Goal: Obtain resource: Download file/media

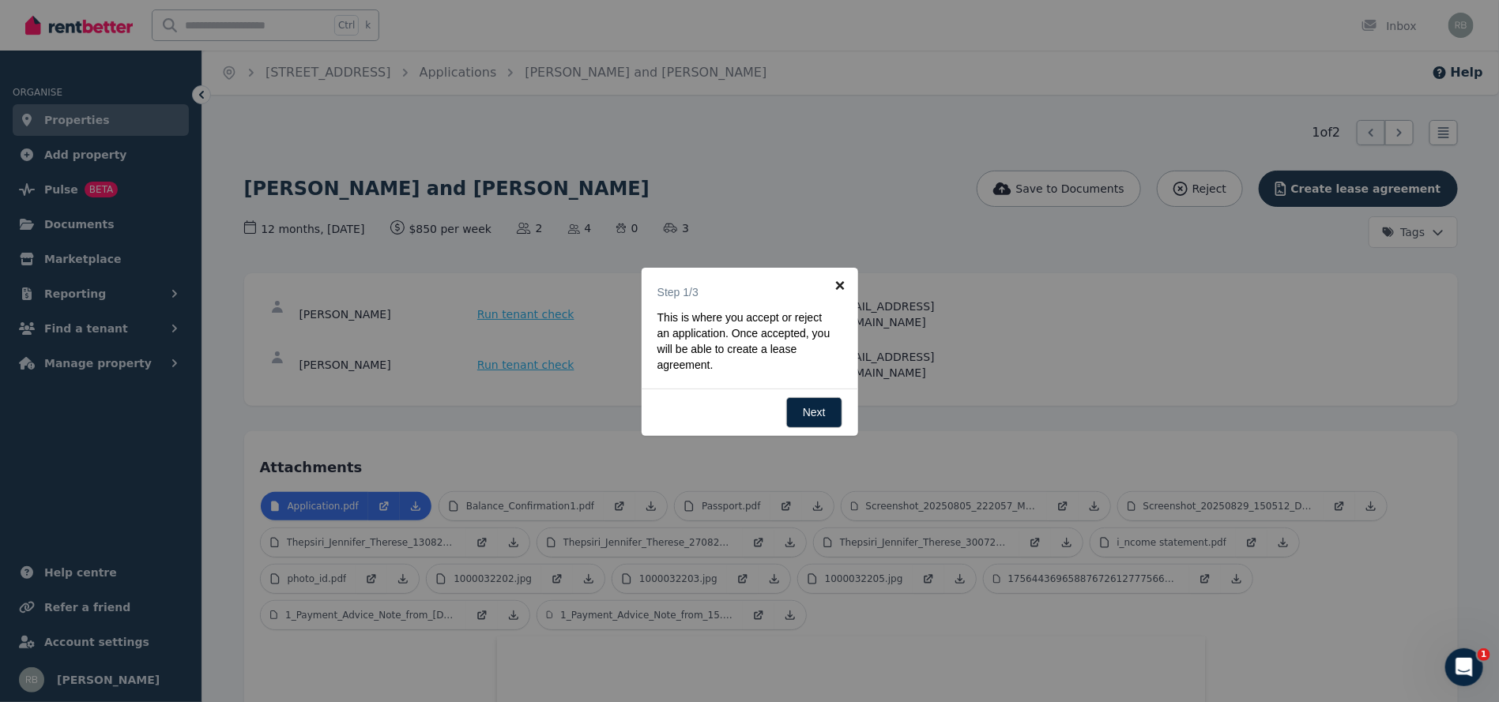
click at [840, 283] on link "×" at bounding box center [840, 286] width 36 height 36
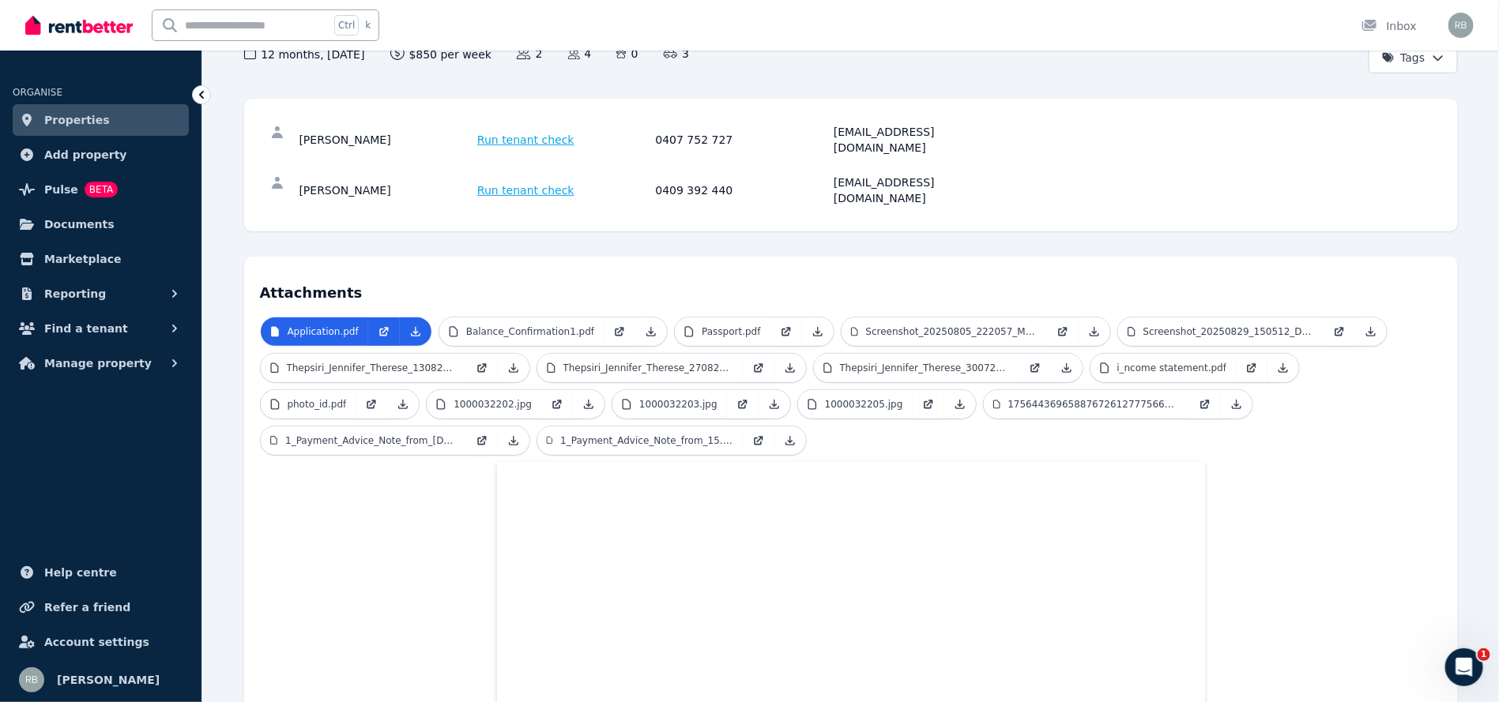
scroll to position [412, 0]
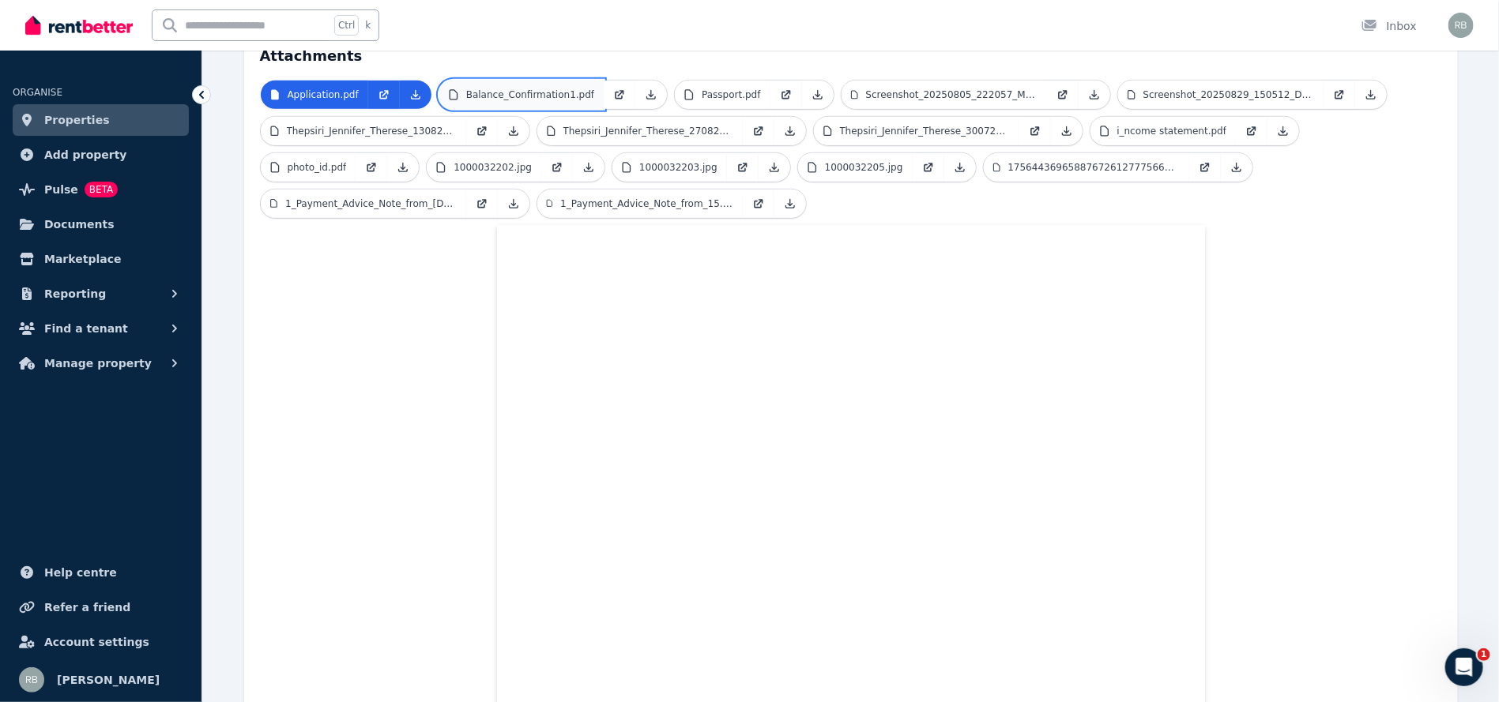
click at [509, 88] on p "Balance_Confirmation1.pdf" at bounding box center [530, 94] width 128 height 13
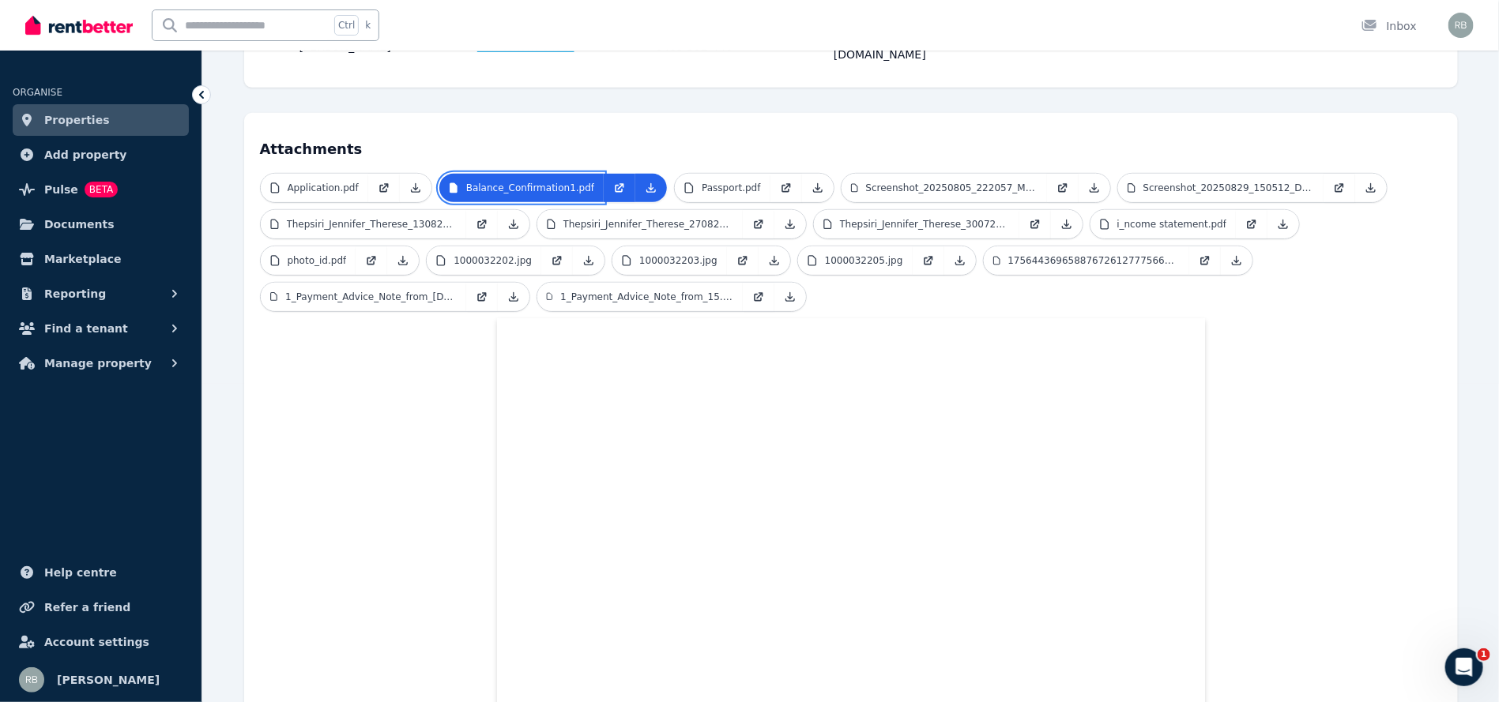
scroll to position [295, 0]
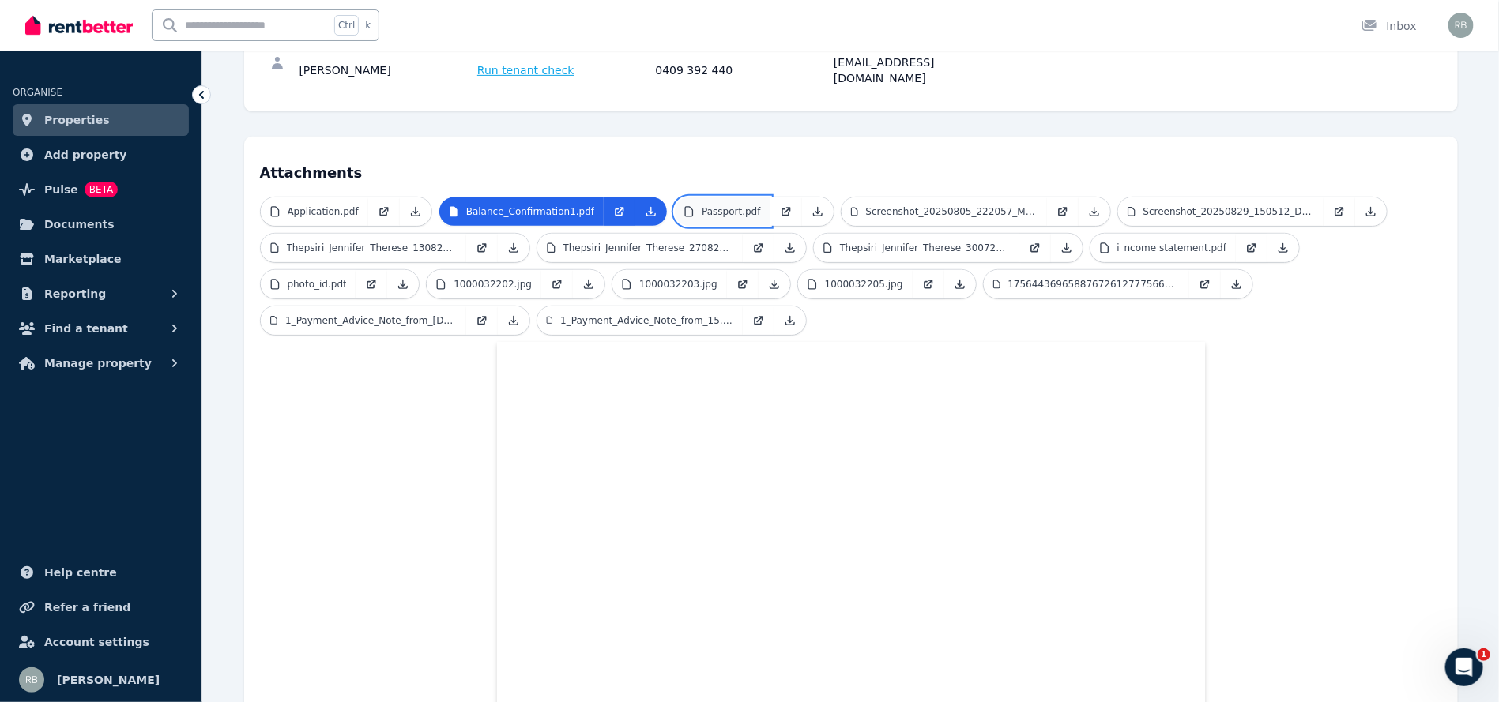
click at [710, 205] on p "Passport.pdf" at bounding box center [731, 211] width 58 height 13
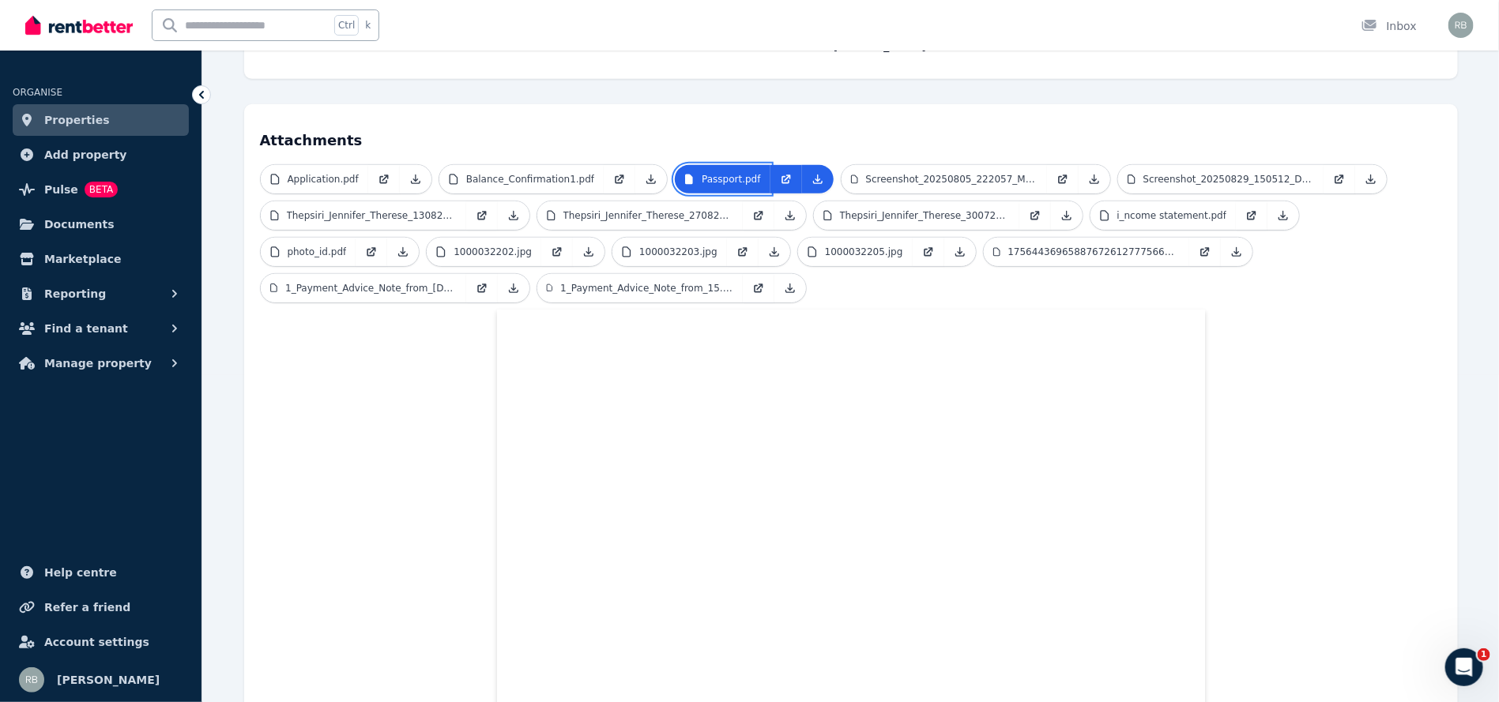
scroll to position [292, 0]
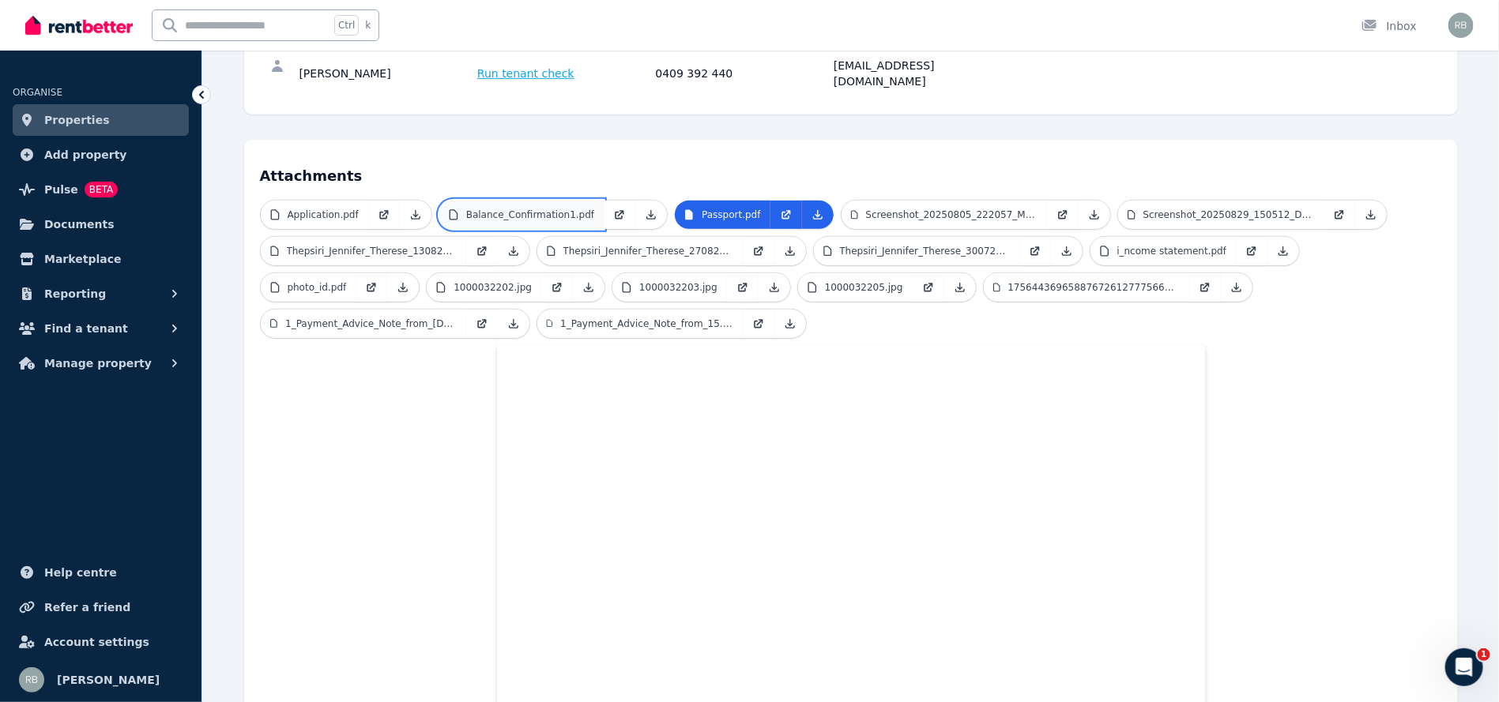
click at [536, 209] on p "Balance_Confirmation1.pdf" at bounding box center [530, 215] width 128 height 13
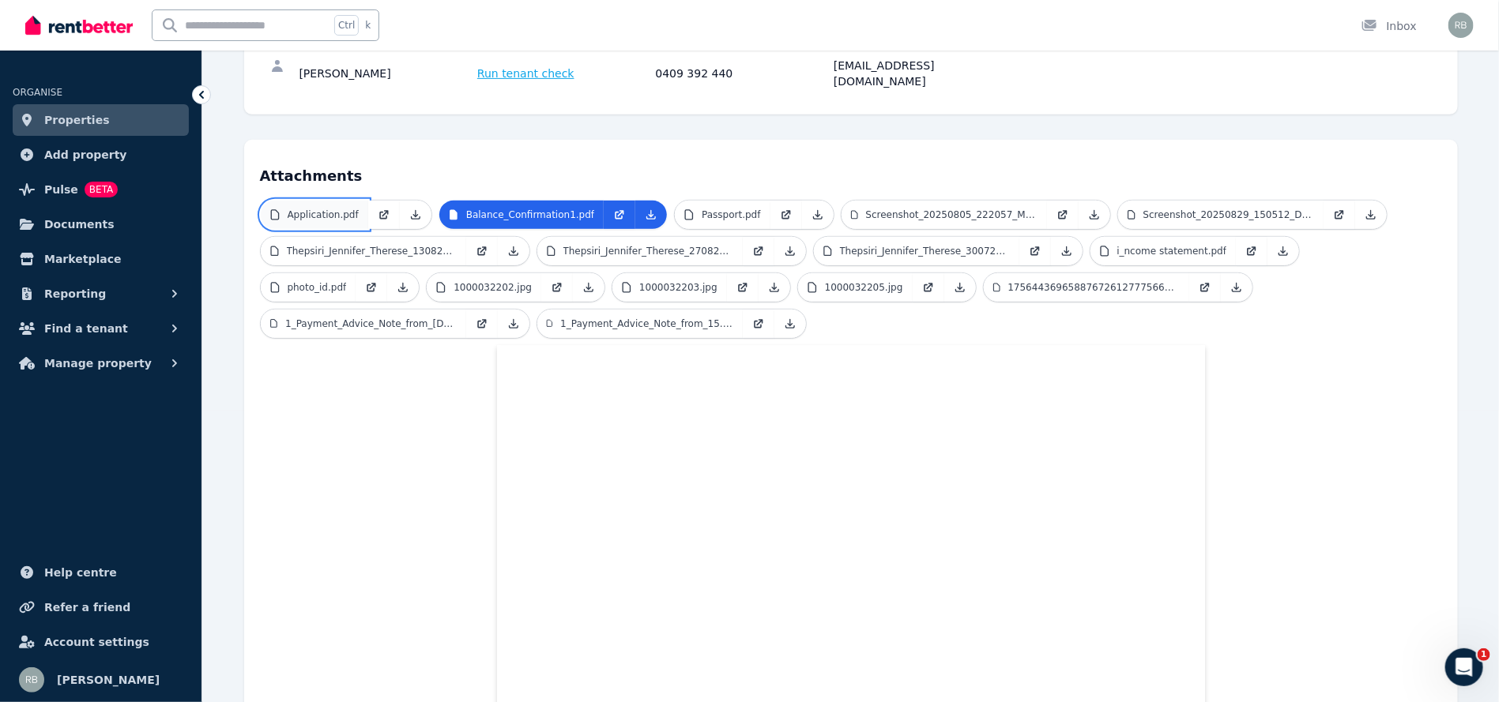
click at [330, 209] on p "Application.pdf" at bounding box center [323, 215] width 71 height 13
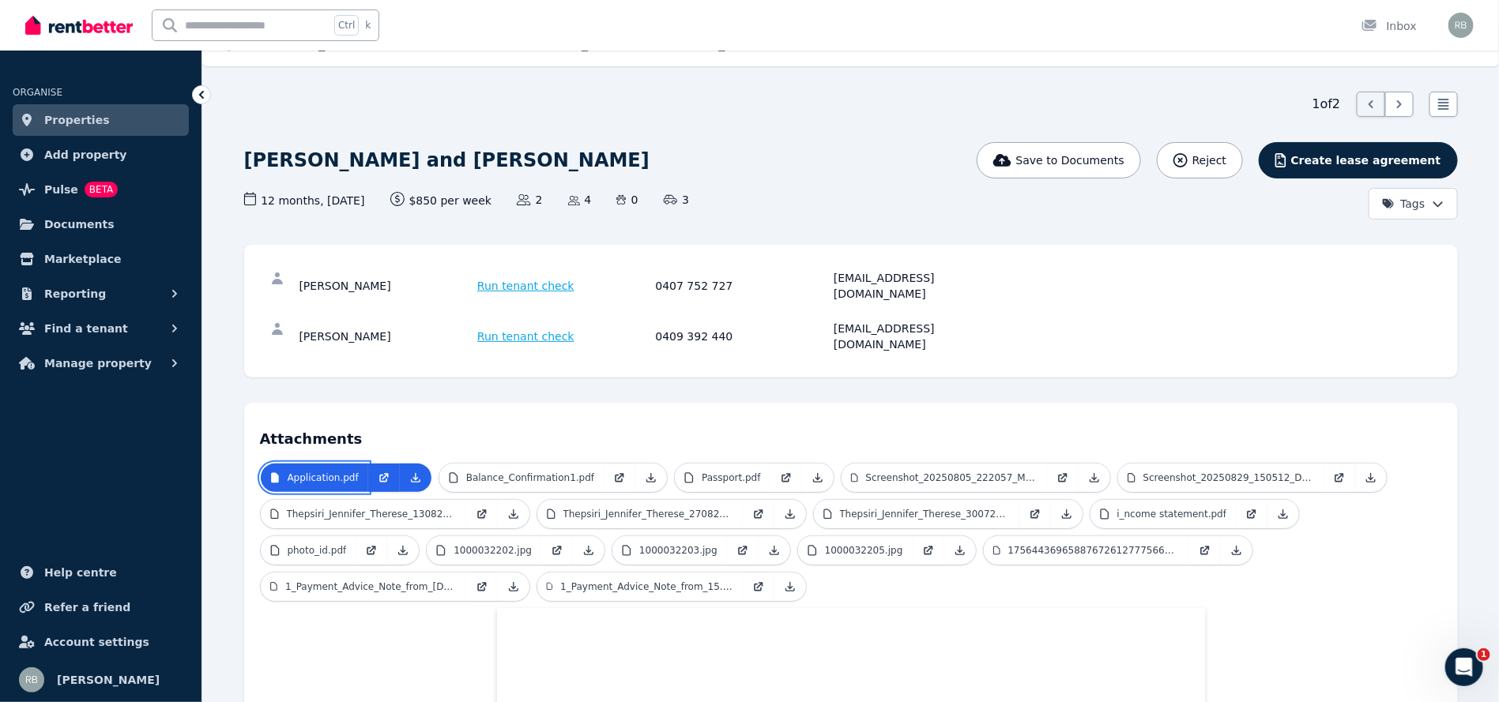
scroll to position [239, 0]
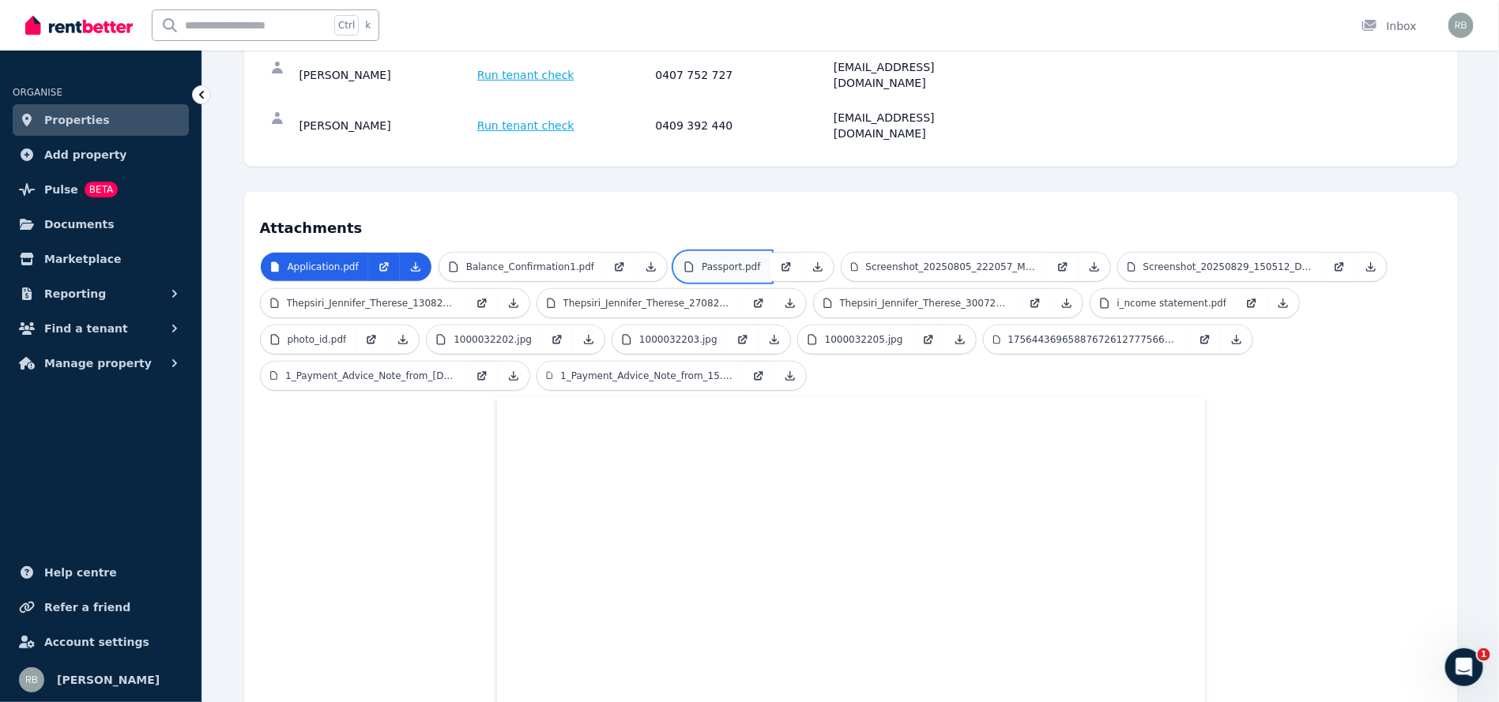
click at [704, 261] on p "Passport.pdf" at bounding box center [731, 267] width 58 height 13
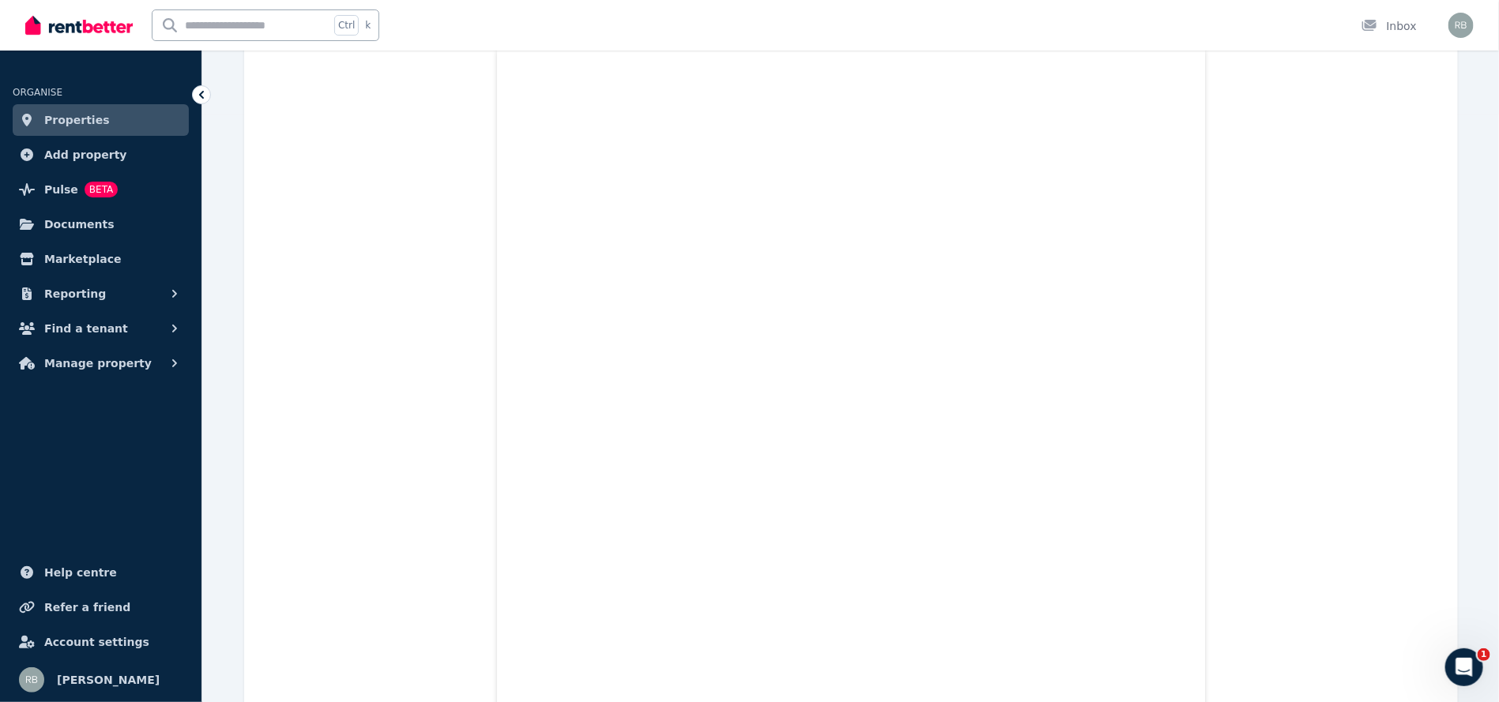
scroll to position [611, 0]
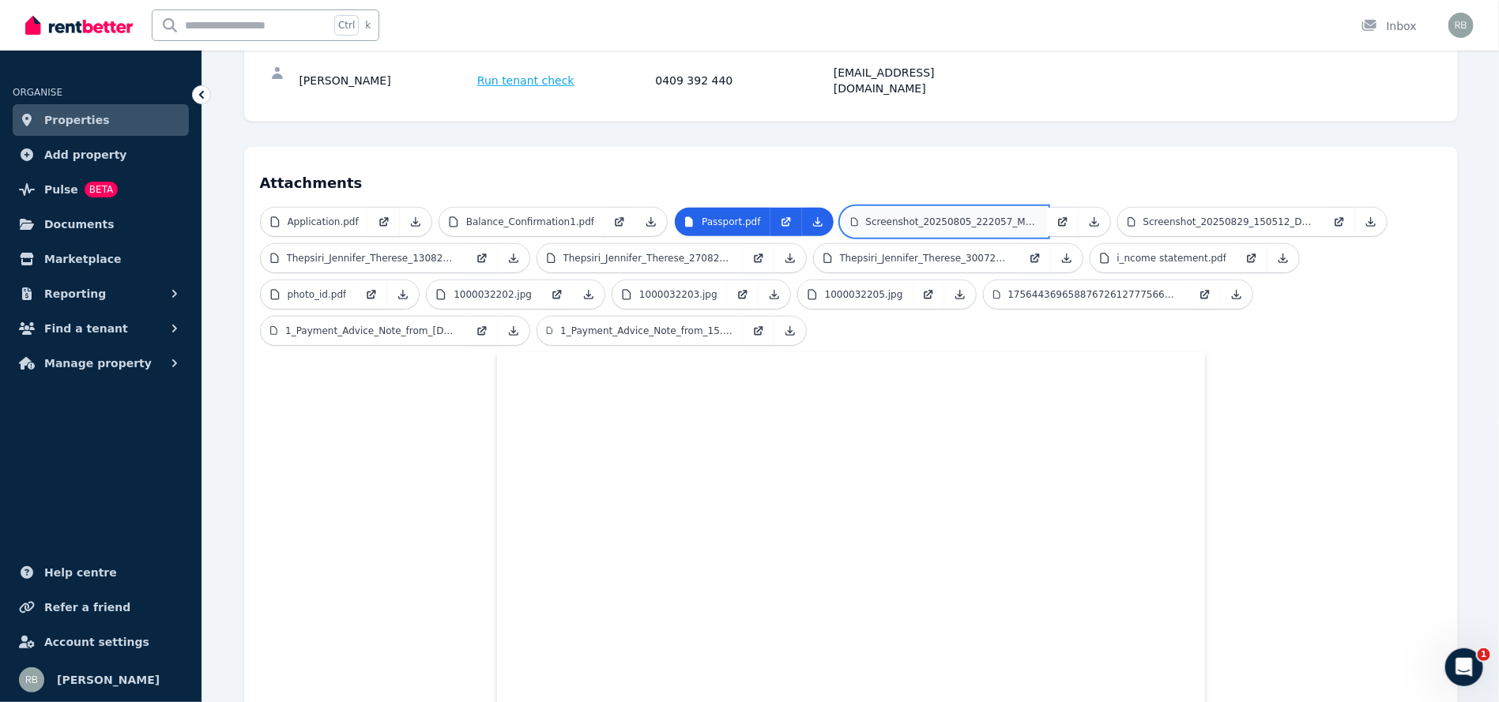
click at [922, 216] on p "Screenshot_20250805_222057_Medicare.jpg" at bounding box center [951, 222] width 171 height 13
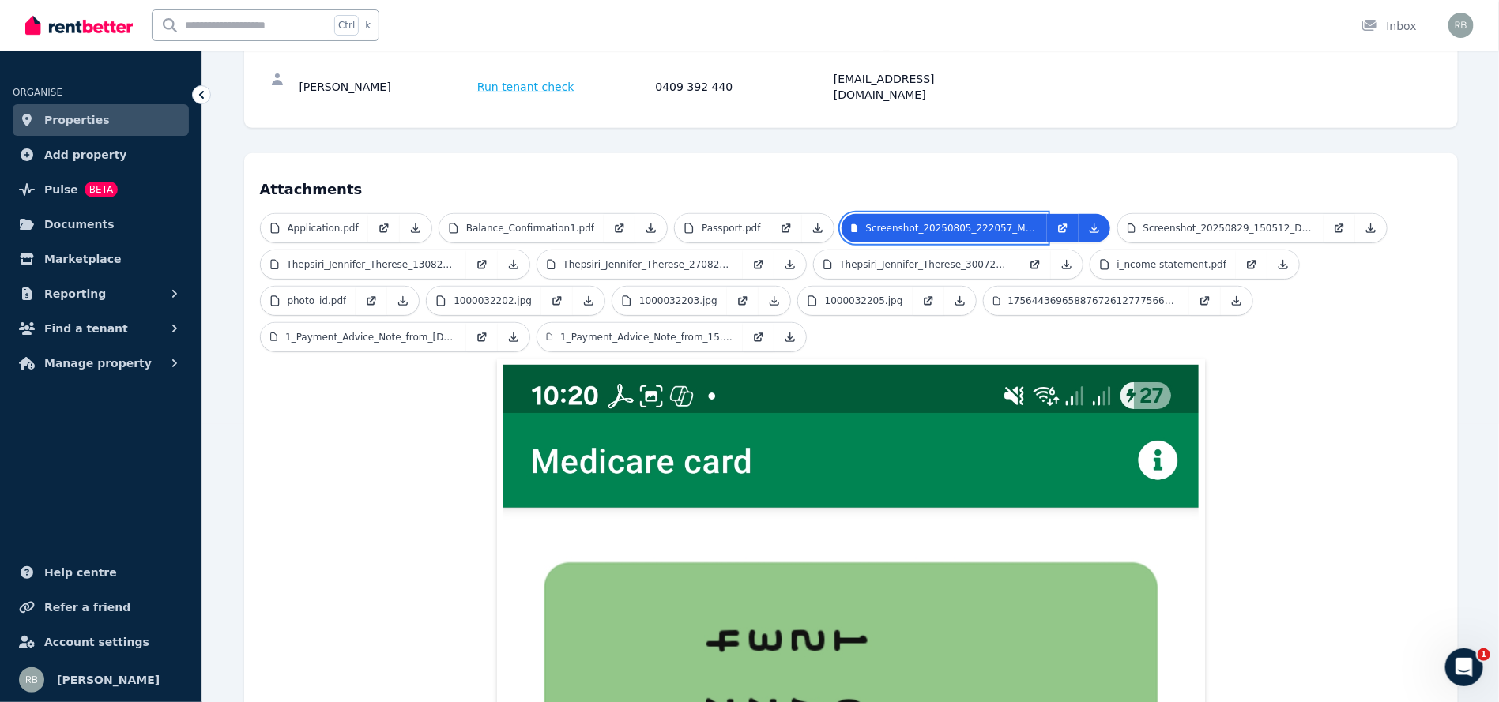
scroll to position [270, 0]
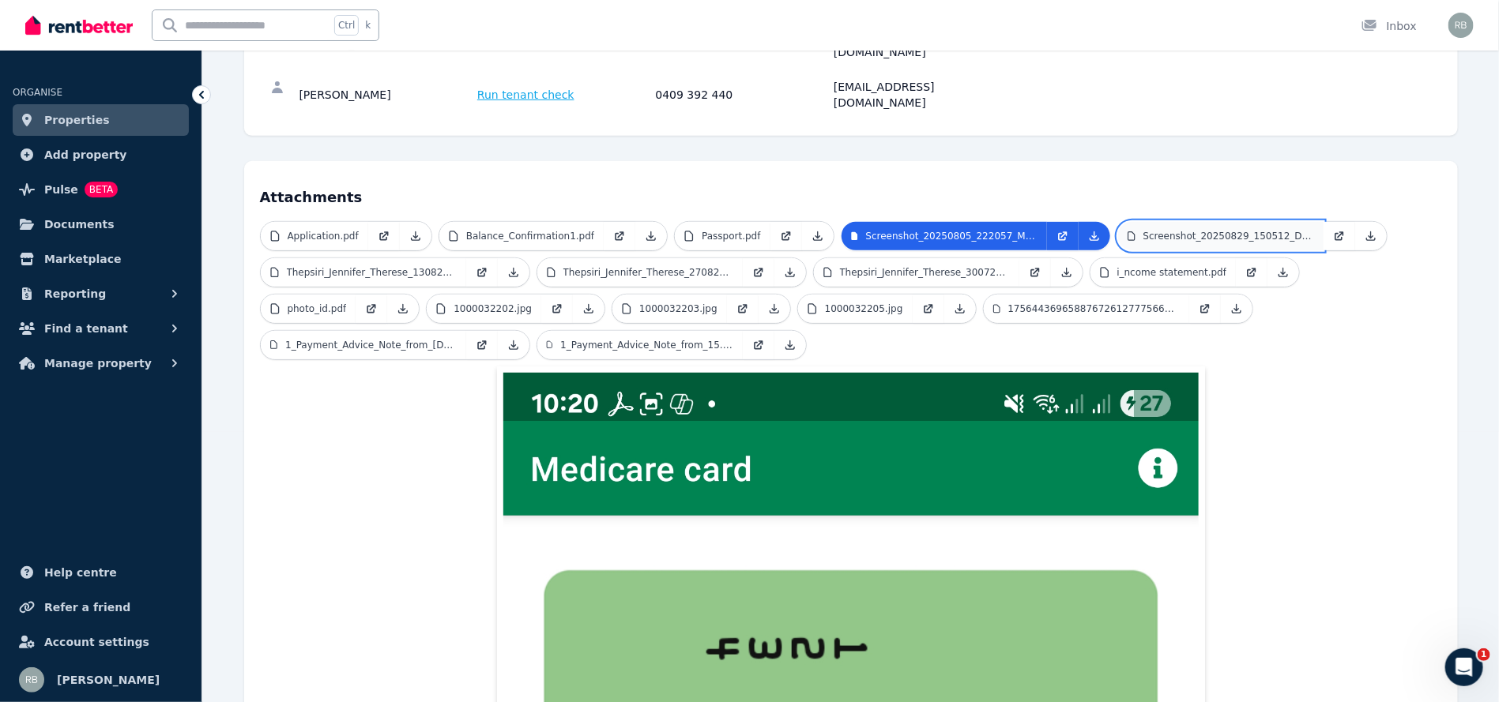
click at [1204, 230] on p "Screenshot_20250829_150512_Drive.jpg" at bounding box center [1228, 236] width 171 height 13
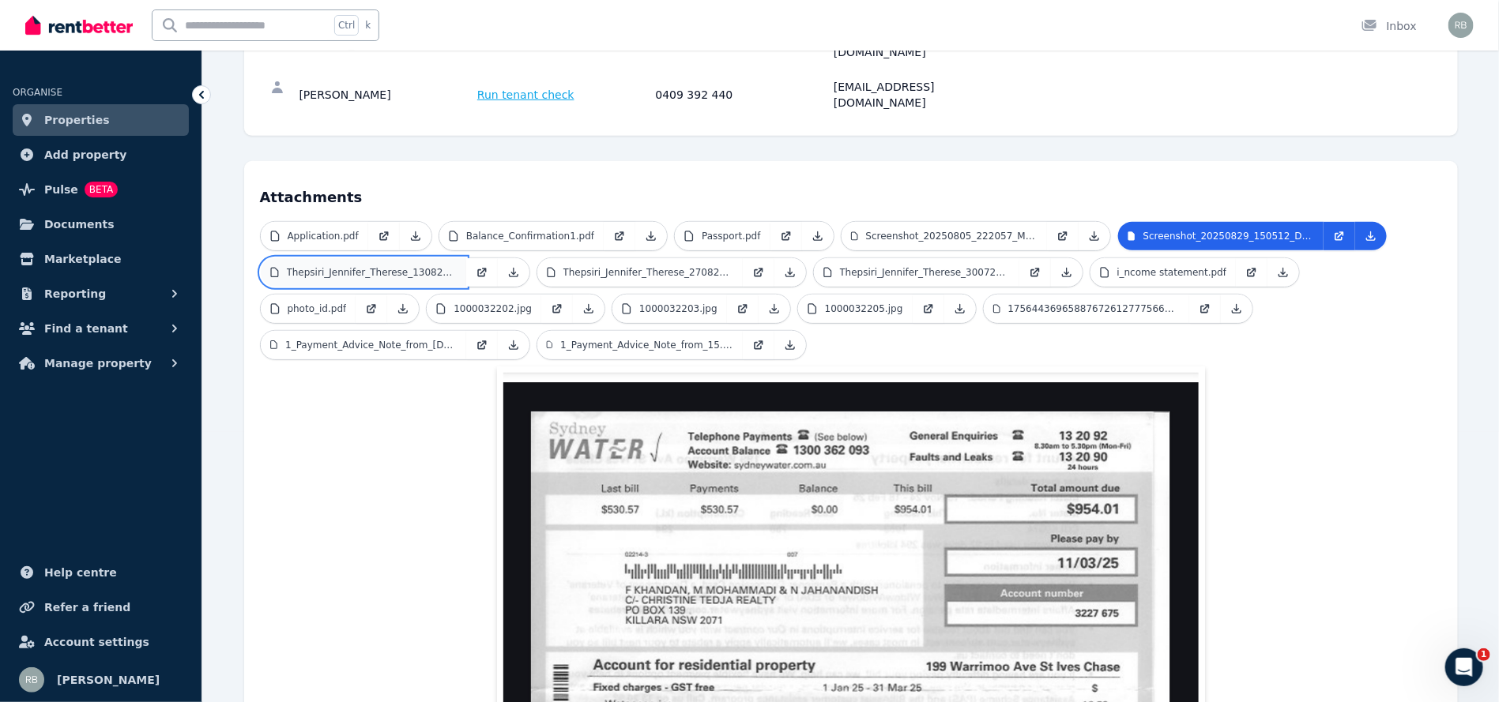
click at [389, 266] on p "Thepsiri_Jennifer_Therese_130825.pdf" at bounding box center [372, 272] width 170 height 13
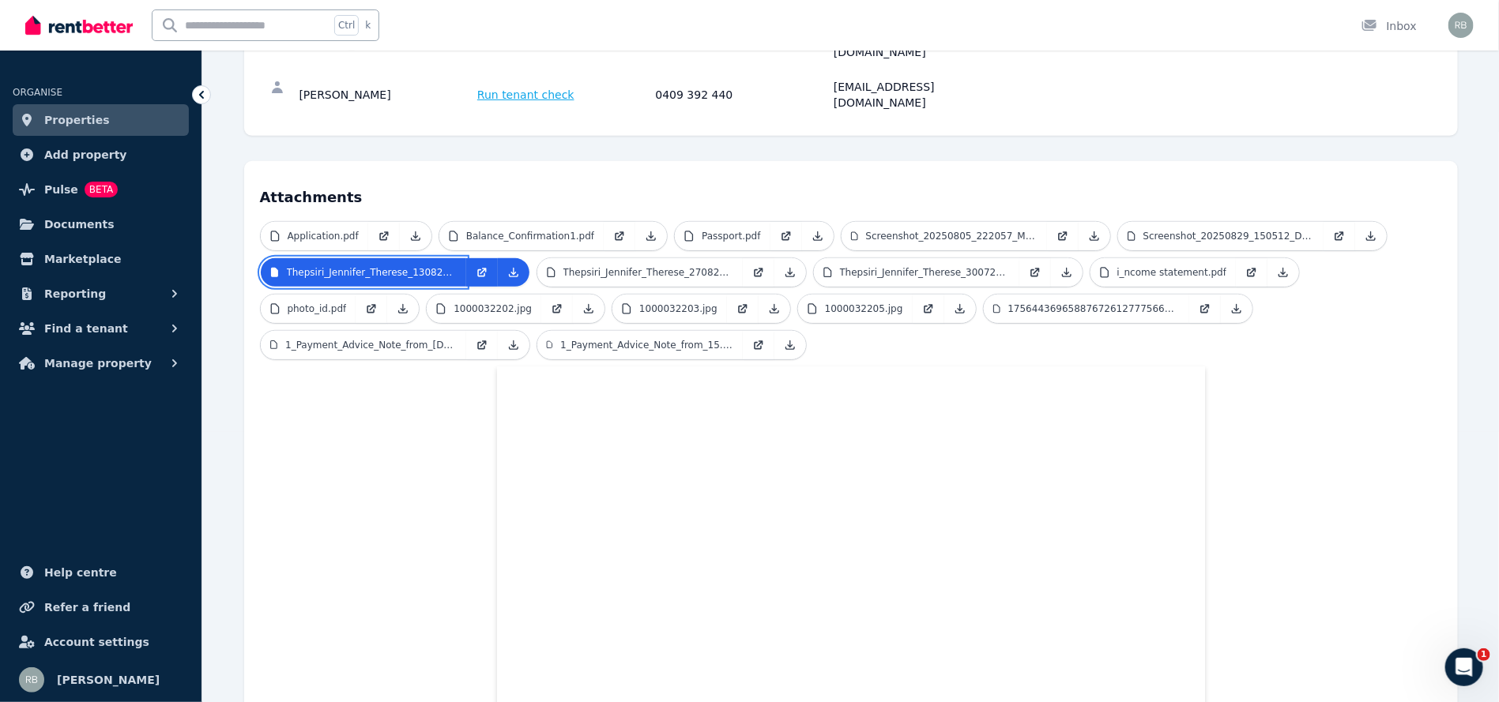
scroll to position [281, 0]
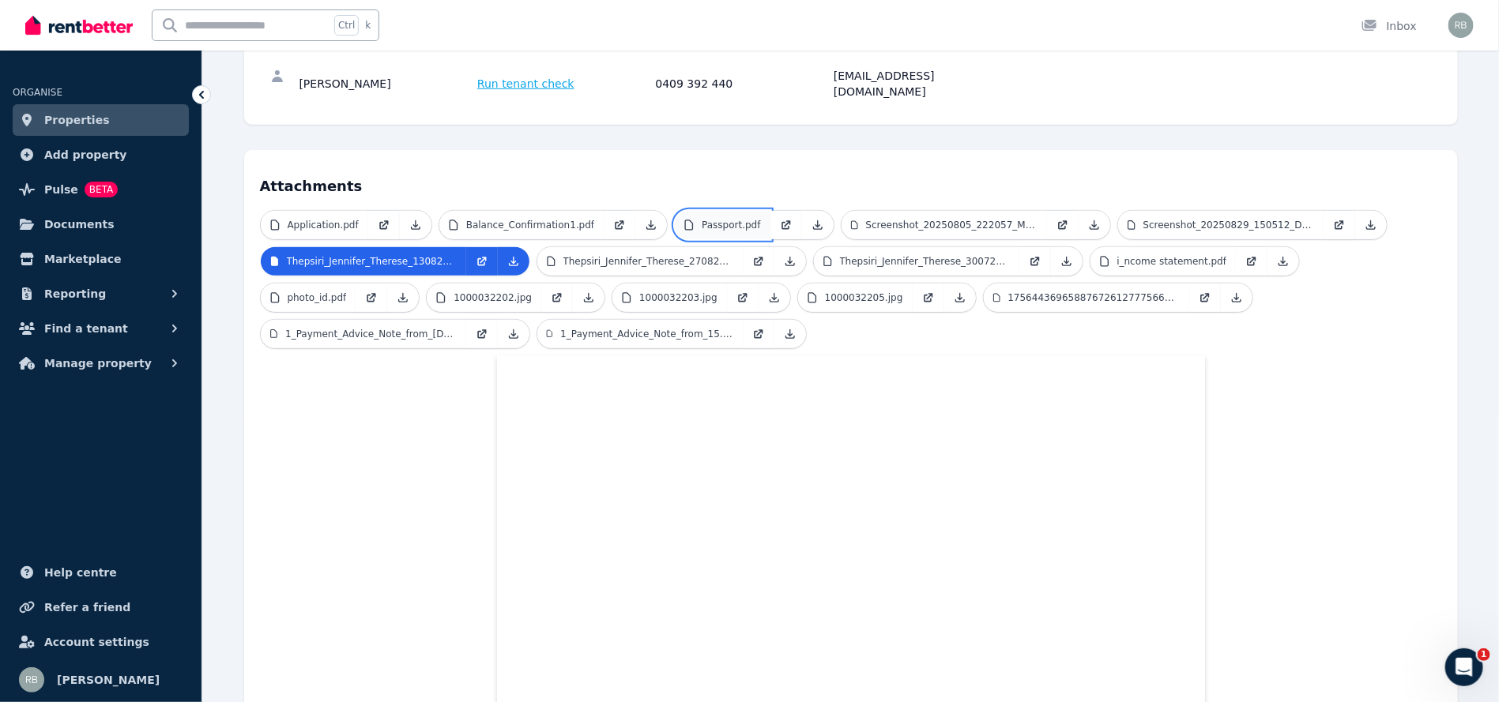
click at [702, 219] on p "Passport.pdf" at bounding box center [731, 225] width 58 height 13
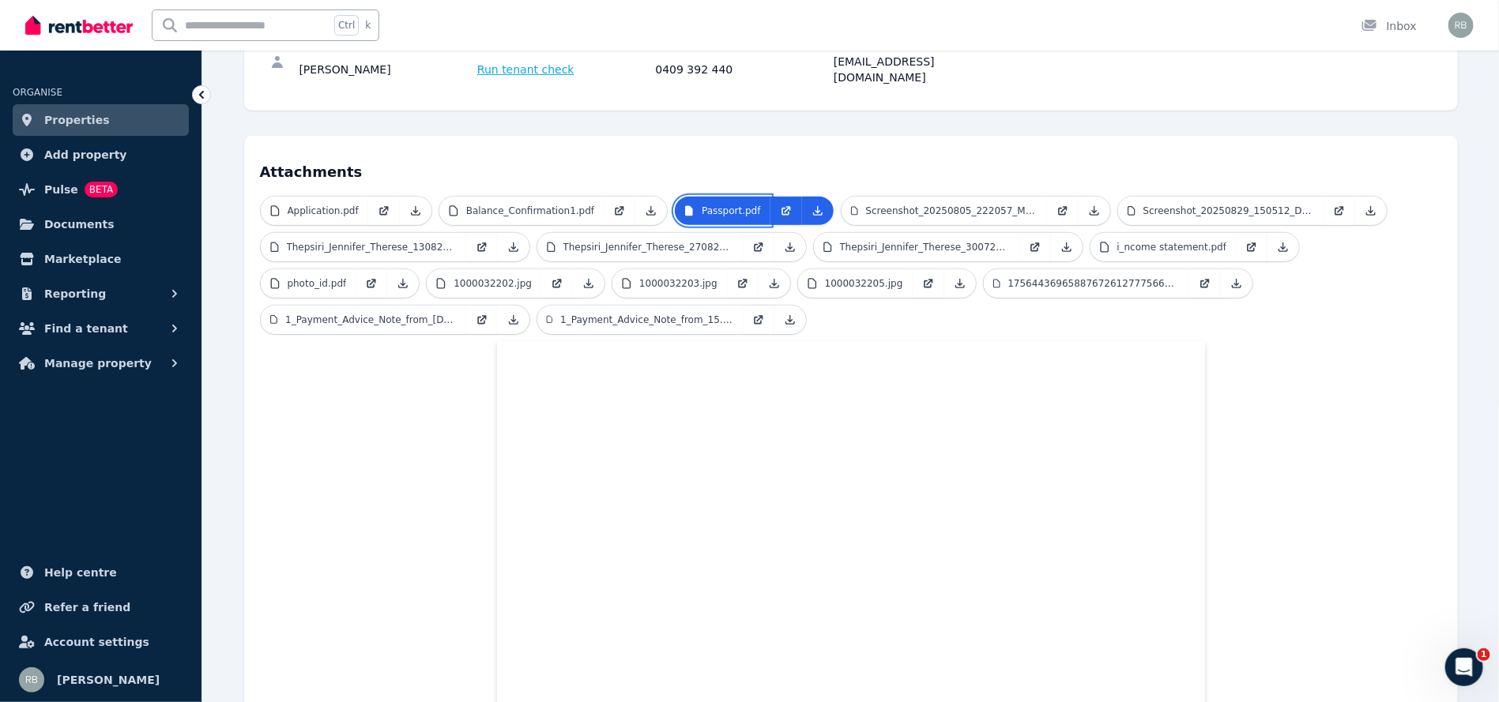
scroll to position [289, 0]
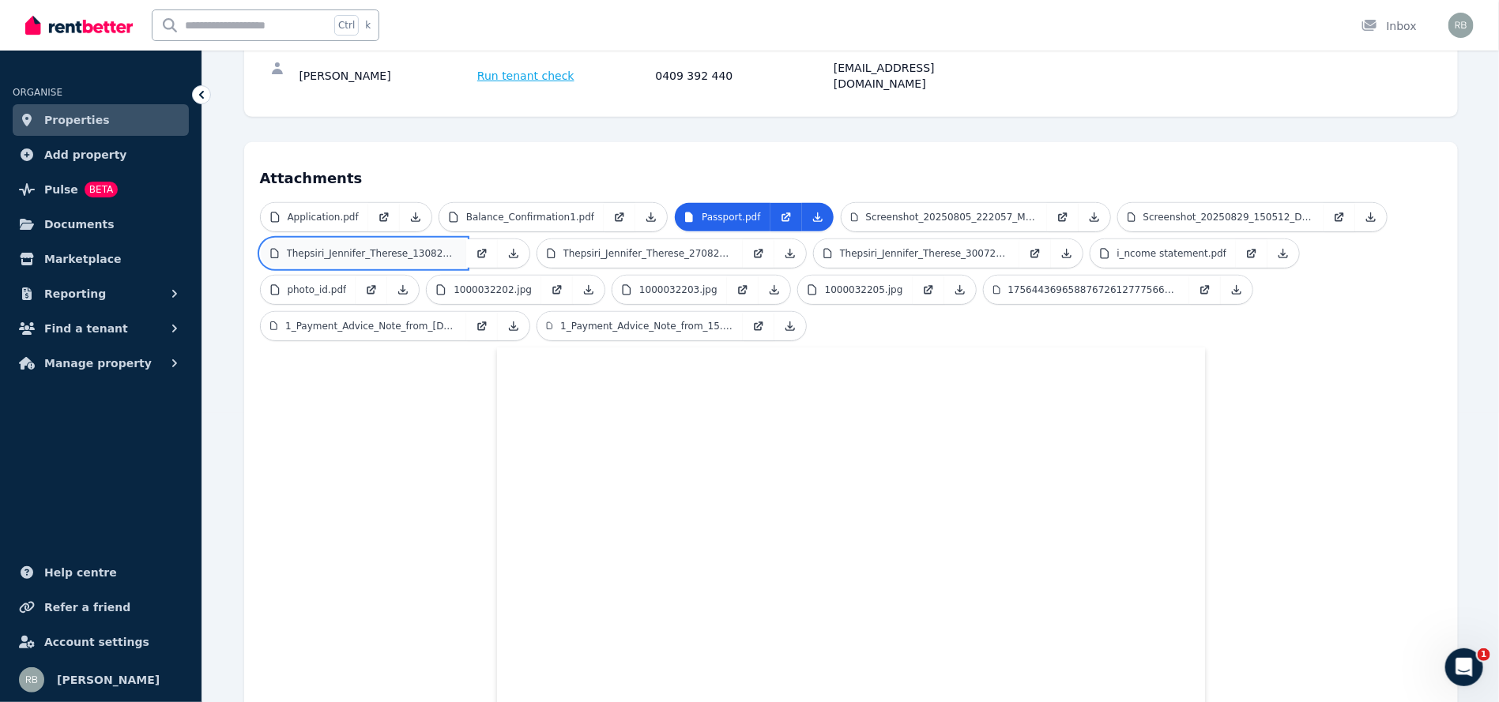
click at [359, 247] on p "Thepsiri_Jennifer_Therese_130825.pdf" at bounding box center [372, 253] width 170 height 13
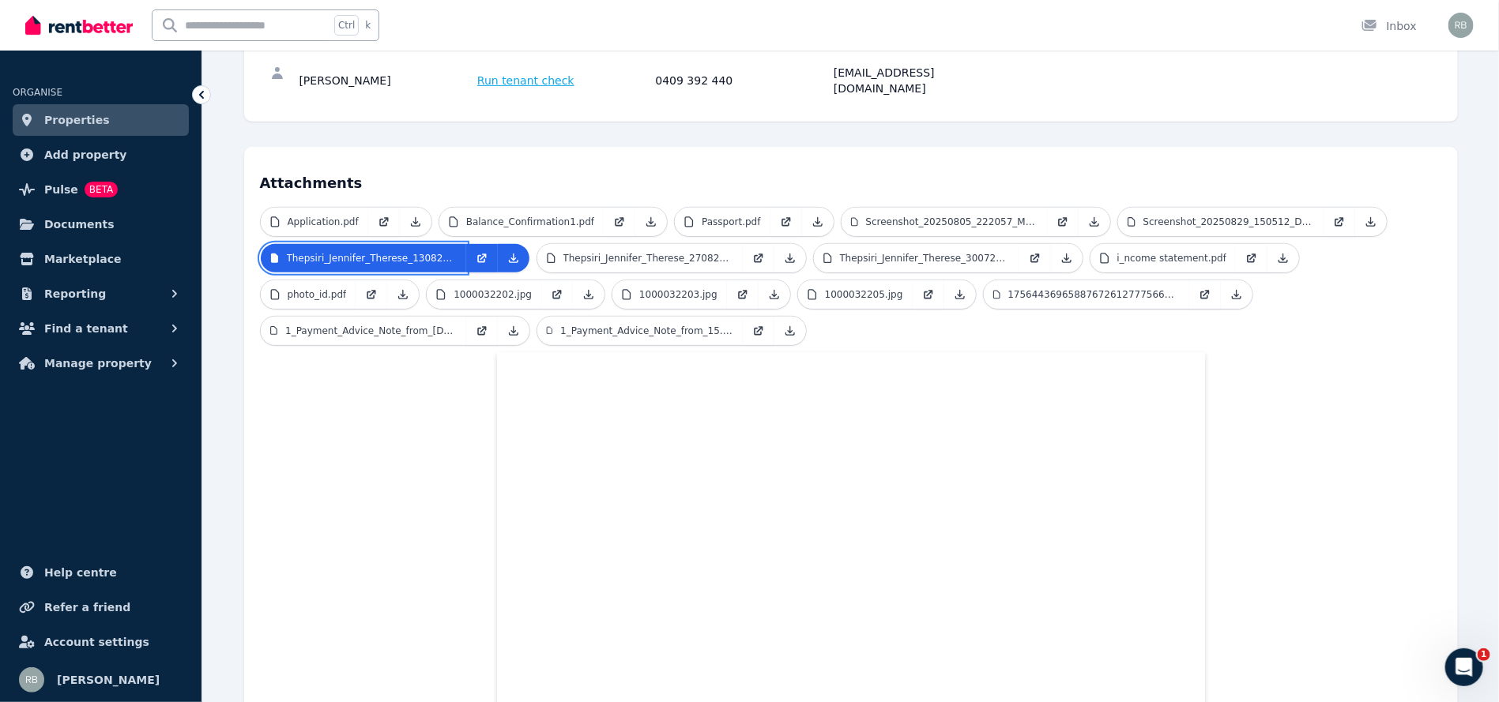
scroll to position [273, 0]
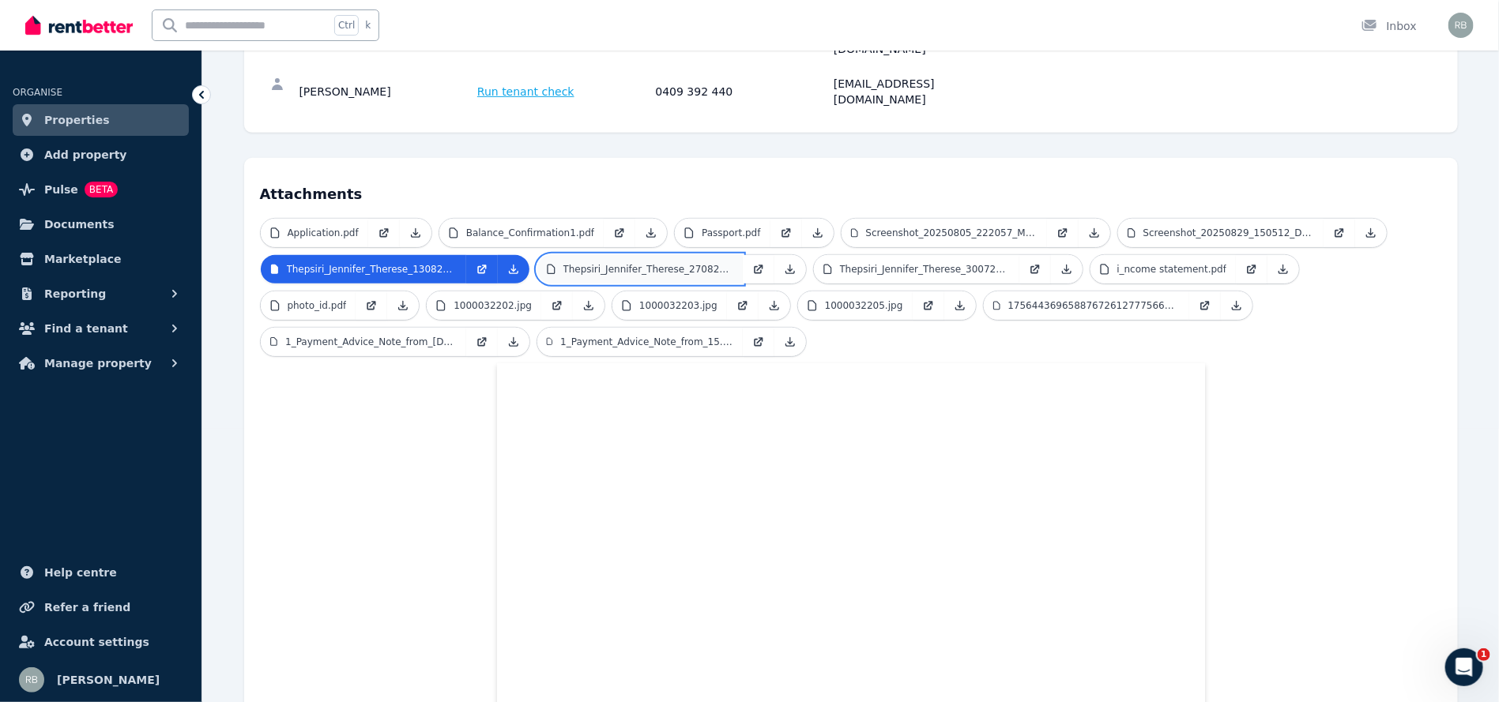
click at [633, 263] on p "Thepsiri_Jennifer_Therese_270825.pdf" at bounding box center [648, 269] width 170 height 13
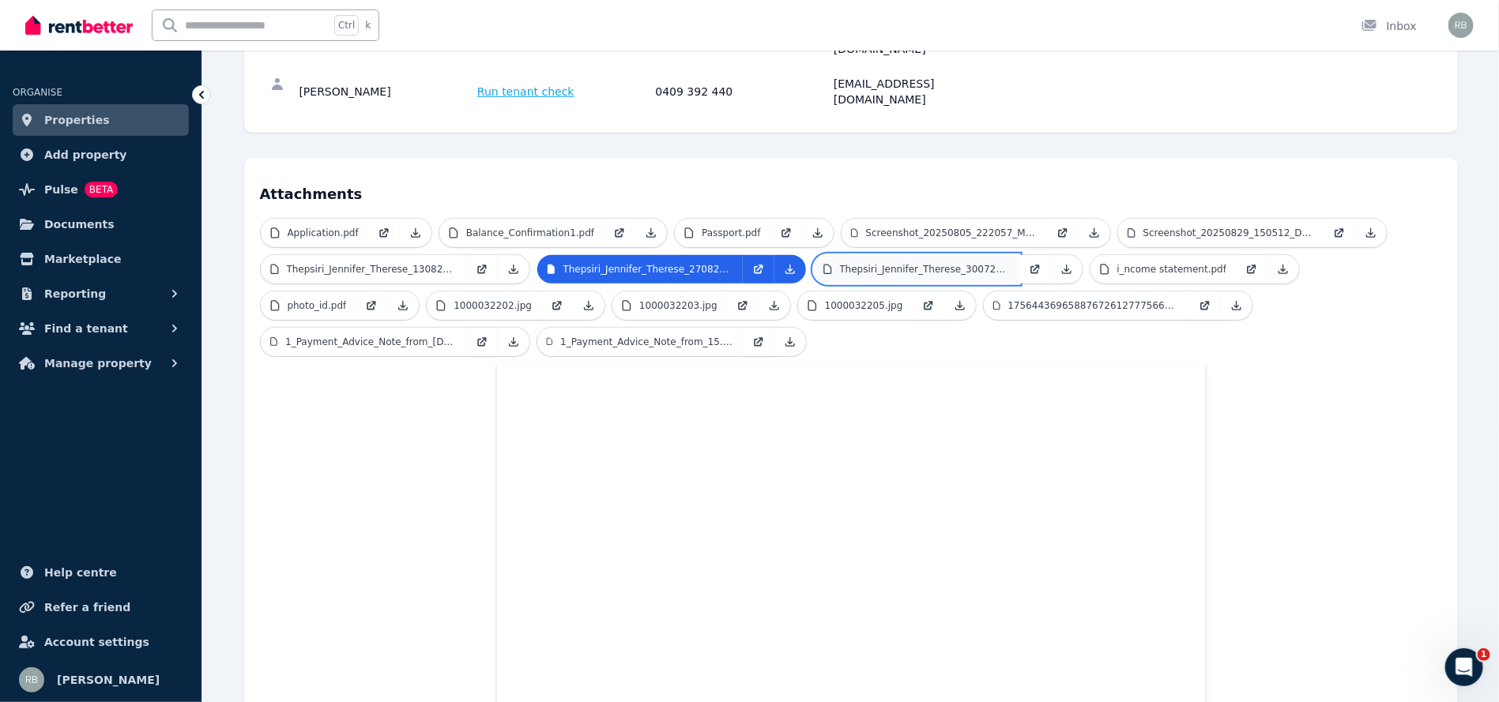
click at [900, 263] on p "Thepsiri_Jennifer_Therese_300725.pdf" at bounding box center [925, 269] width 170 height 13
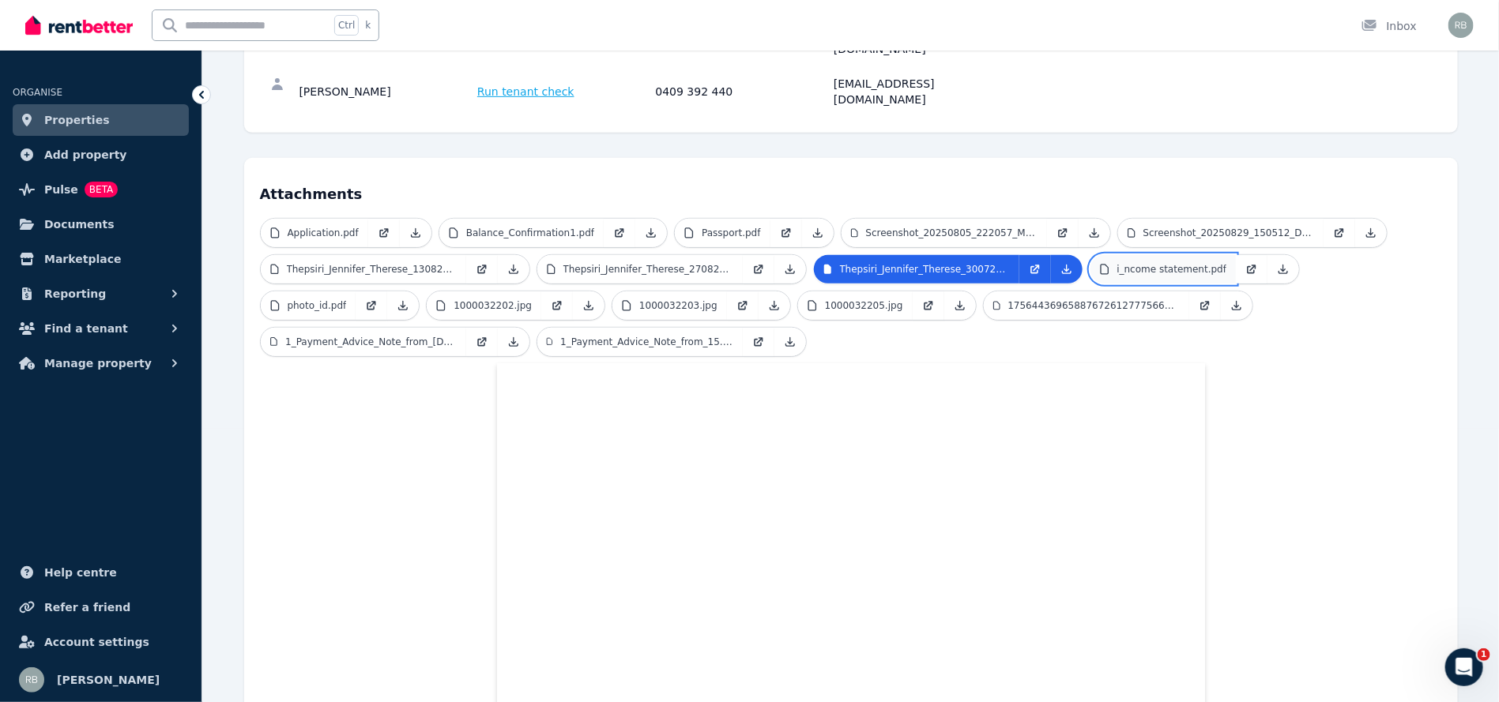
click at [1130, 263] on p "i_ncome statement.pdf" at bounding box center [1172, 269] width 110 height 13
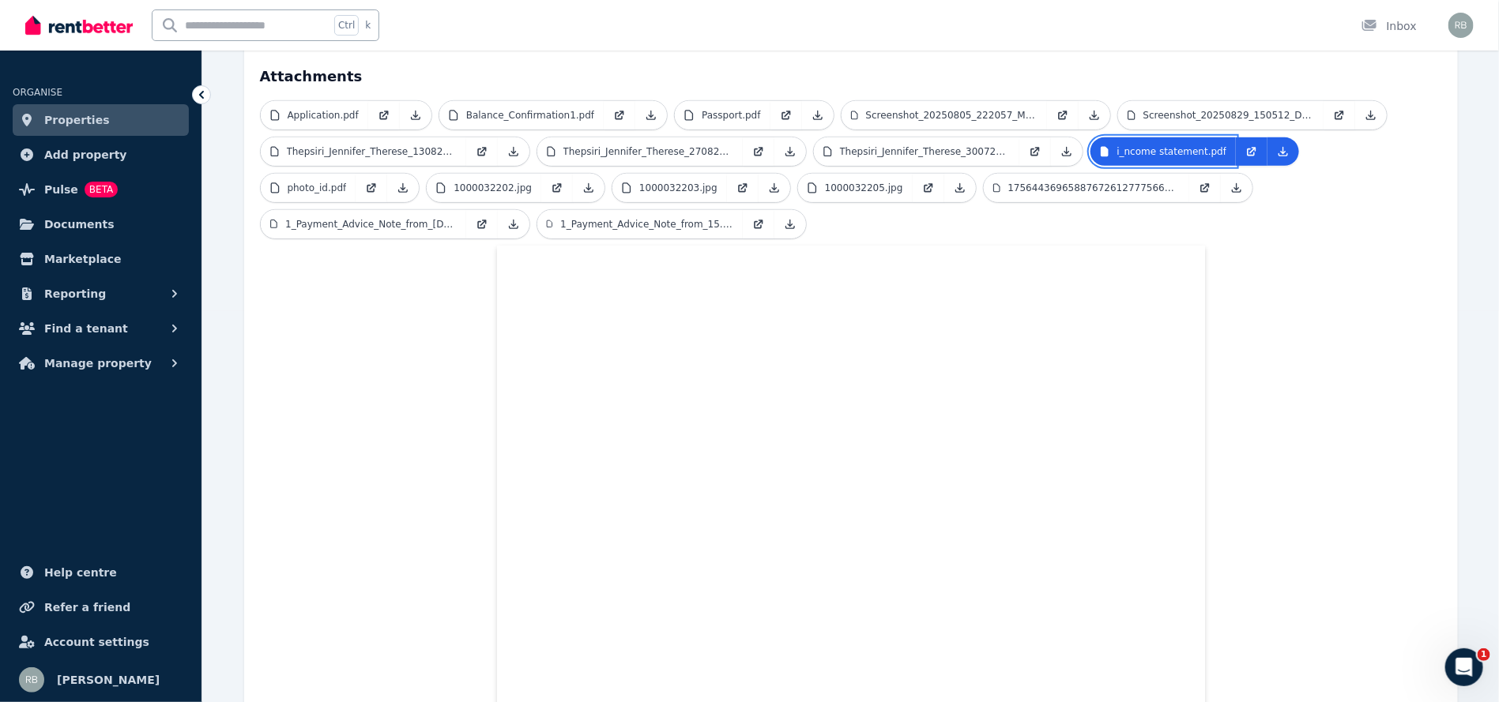
scroll to position [318, 0]
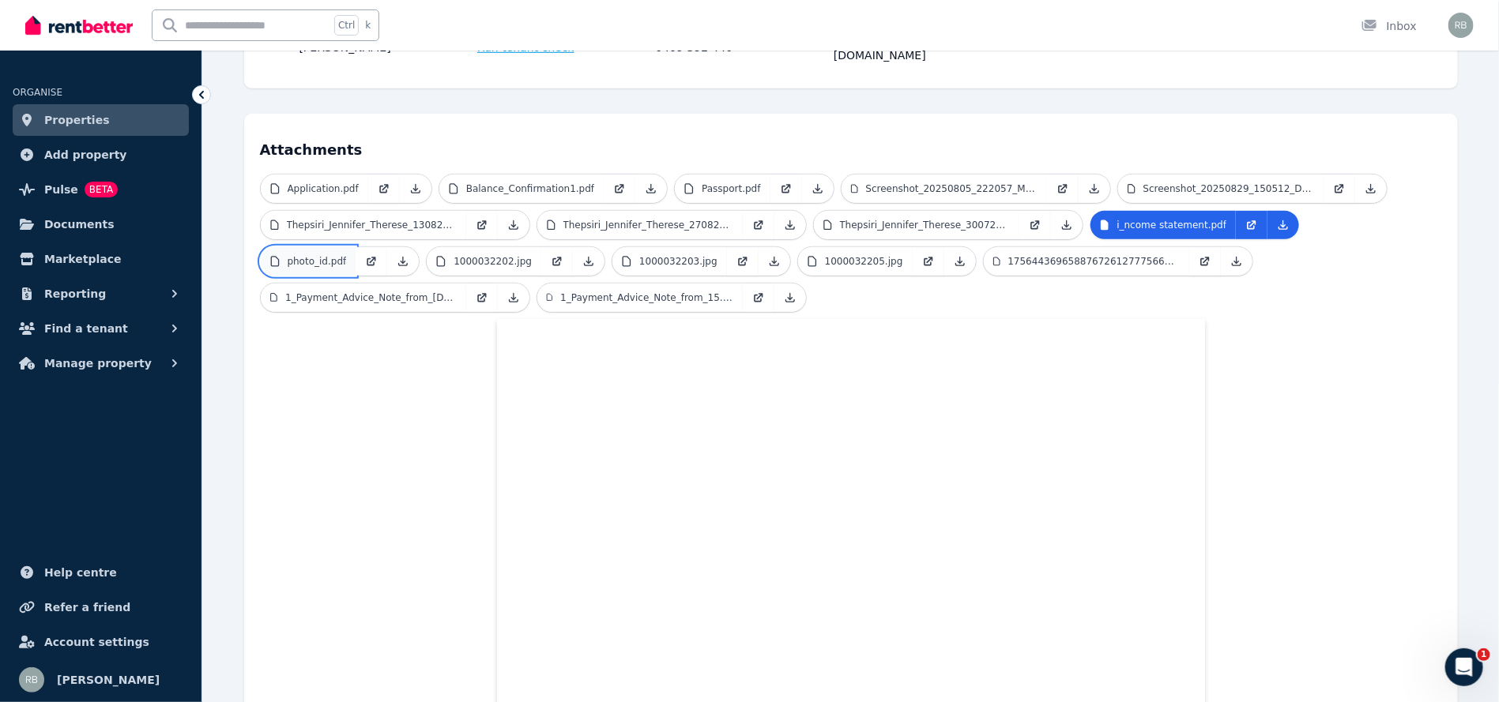
click at [347, 255] on p "photo_id.pdf" at bounding box center [317, 261] width 59 height 13
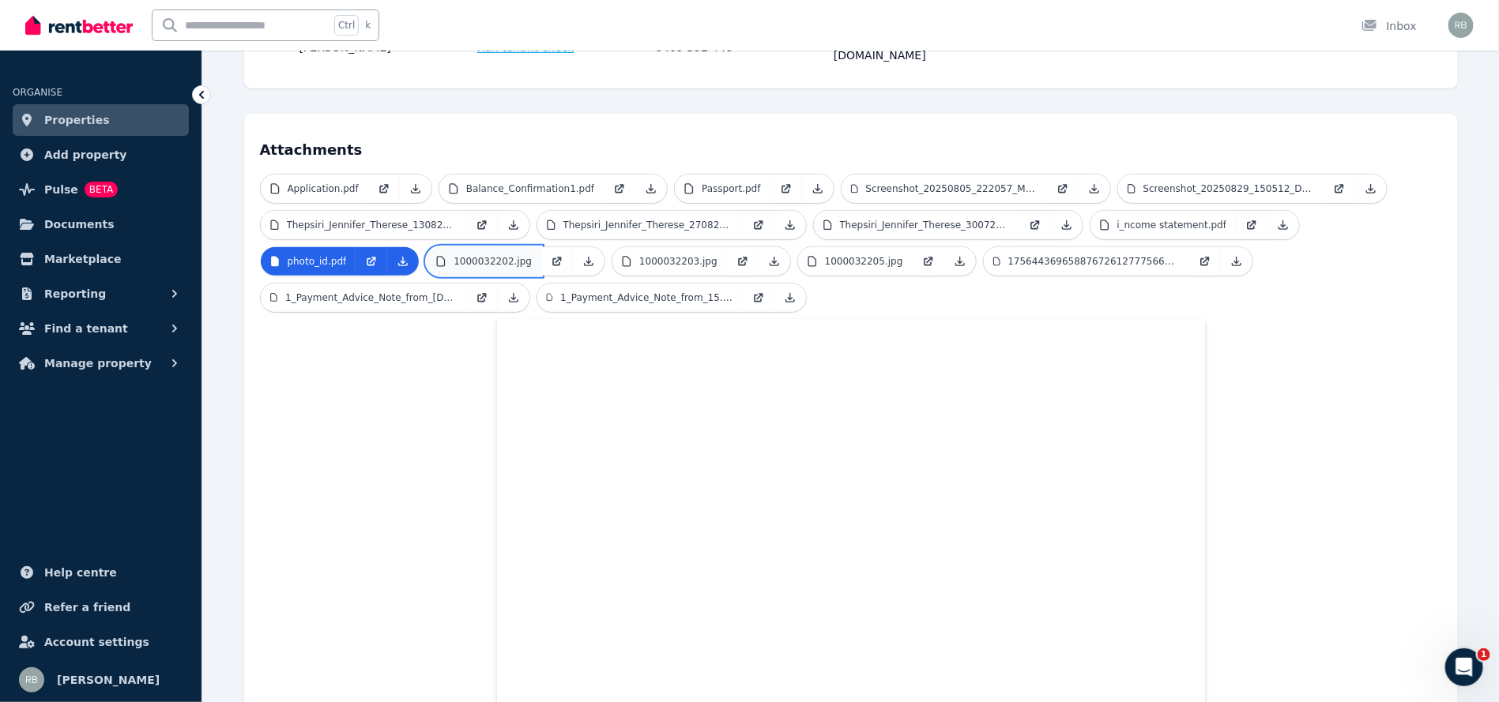
click at [453, 255] on p "1000032202.jpg" at bounding box center [492, 261] width 78 height 13
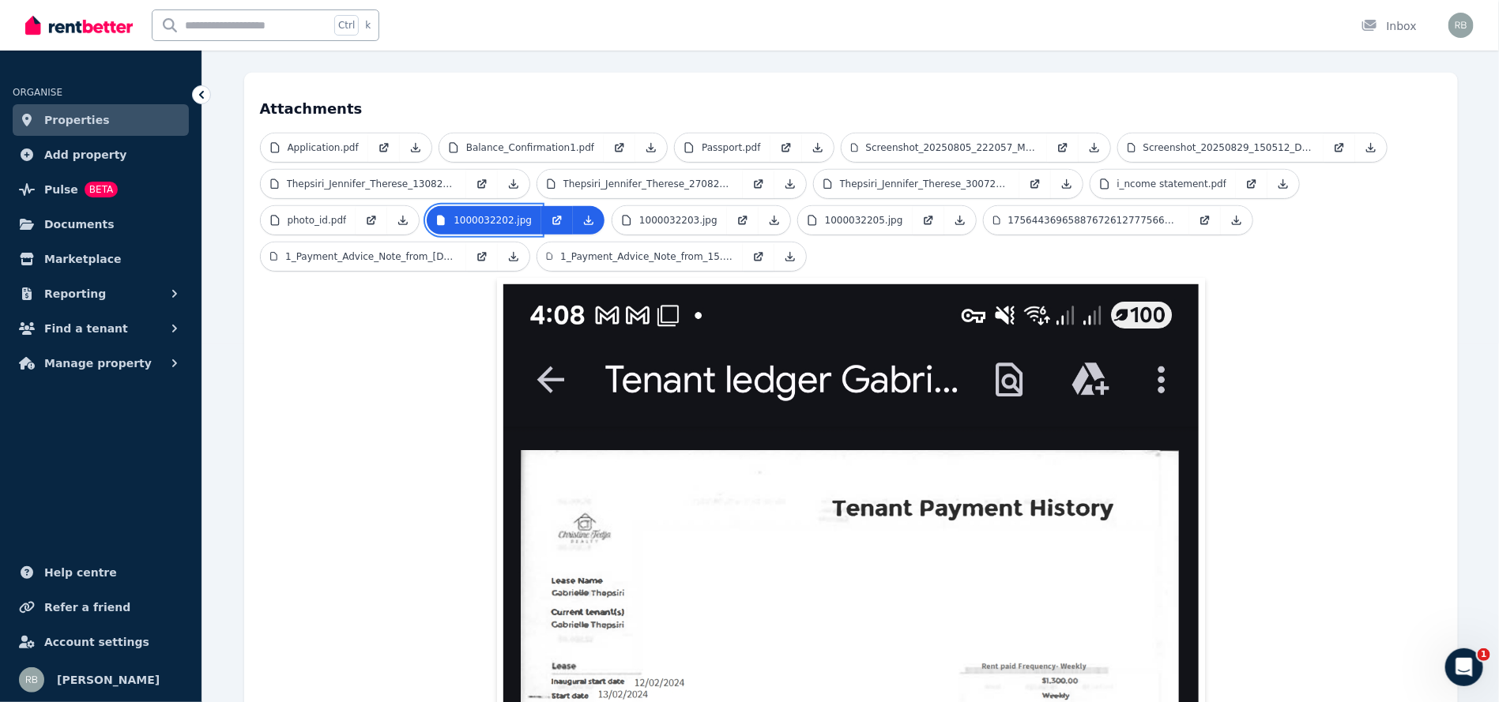
scroll to position [315, 0]
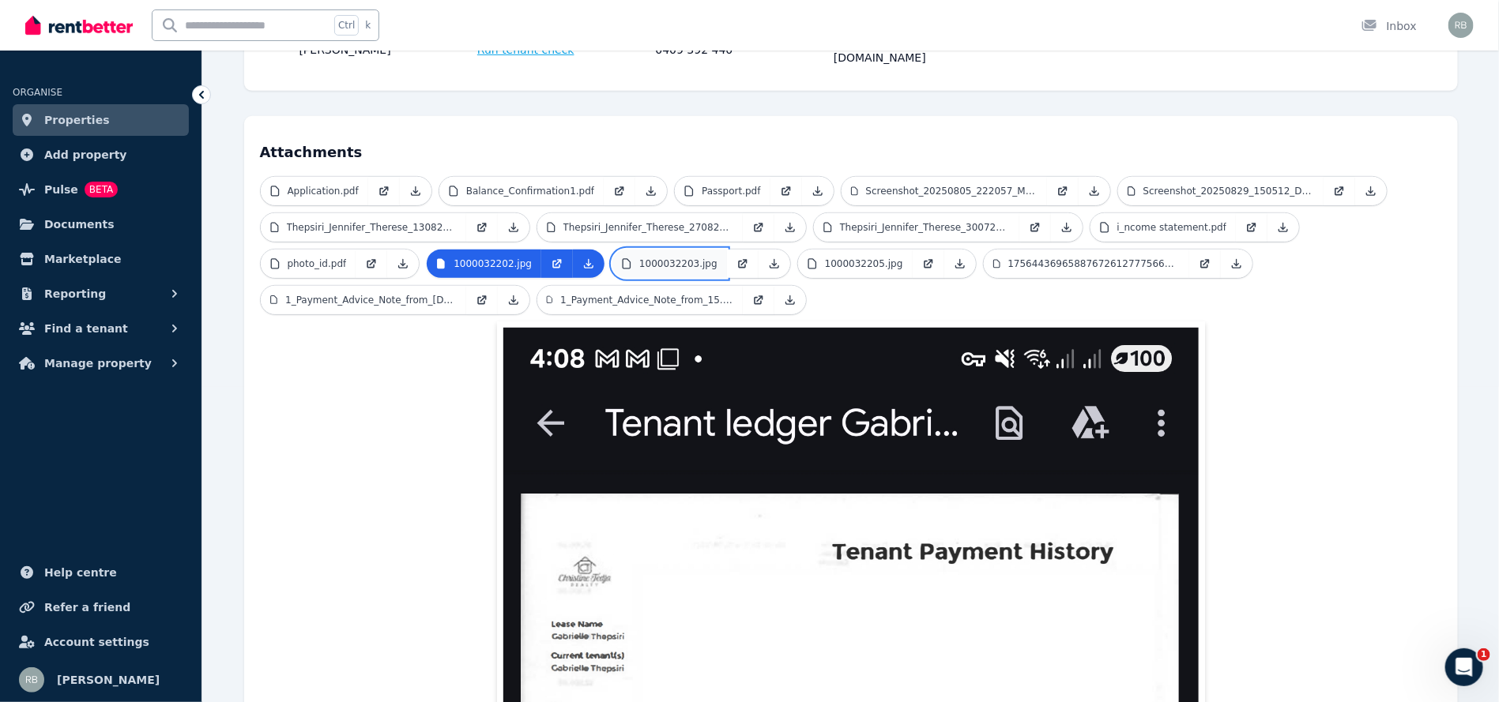
click at [639, 258] on p "1000032203.jpg" at bounding box center [678, 264] width 78 height 13
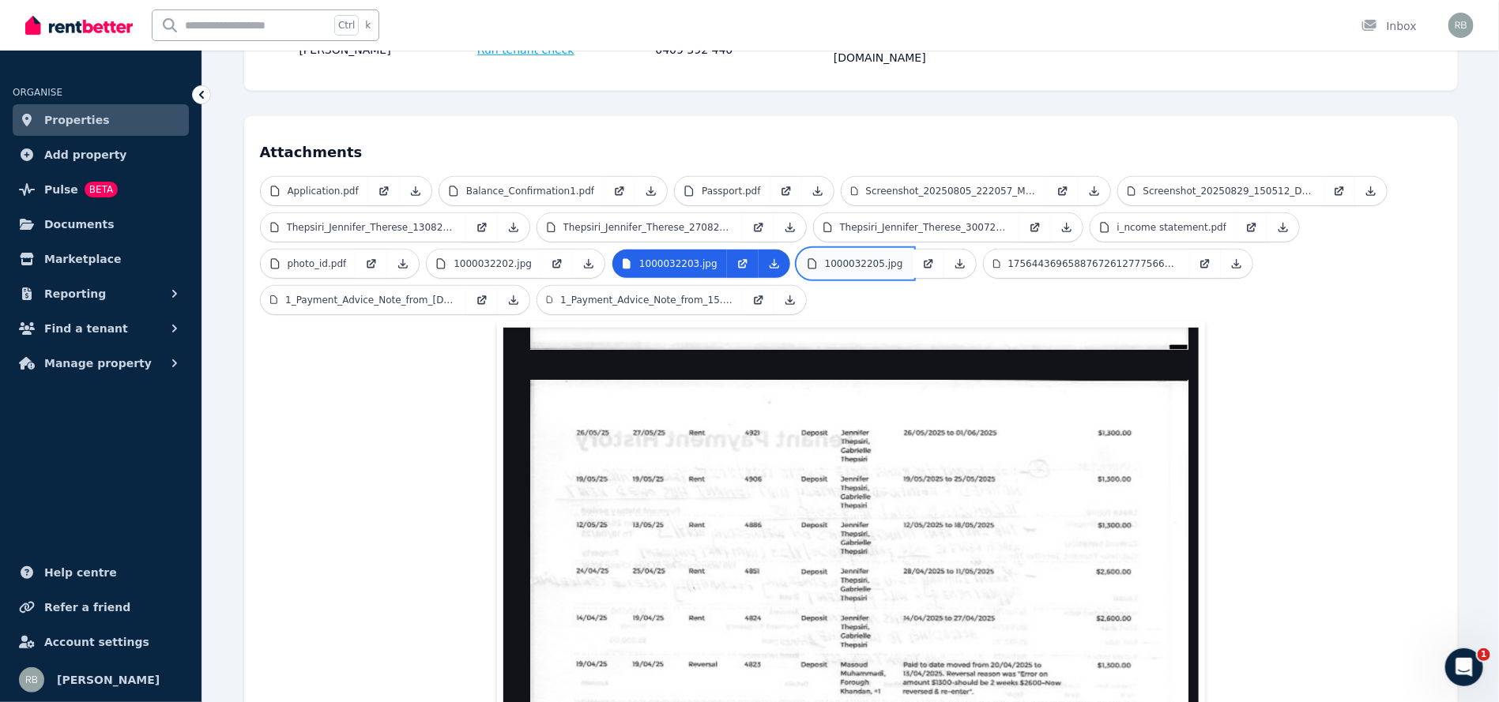
click at [825, 258] on p "1000032205.jpg" at bounding box center [864, 264] width 78 height 13
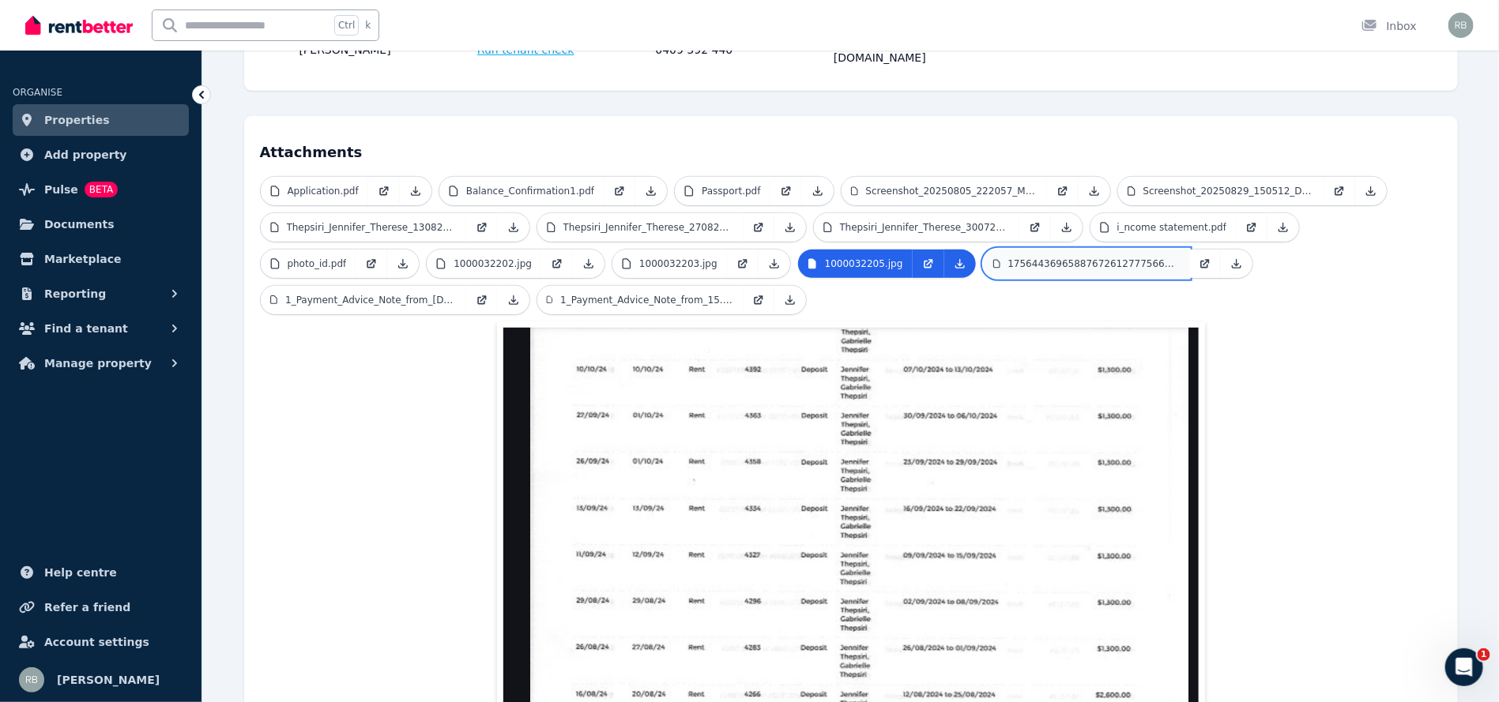
click at [1008, 258] on p "17564436965887672612777566680921.jpg" at bounding box center [1093, 264] width 171 height 13
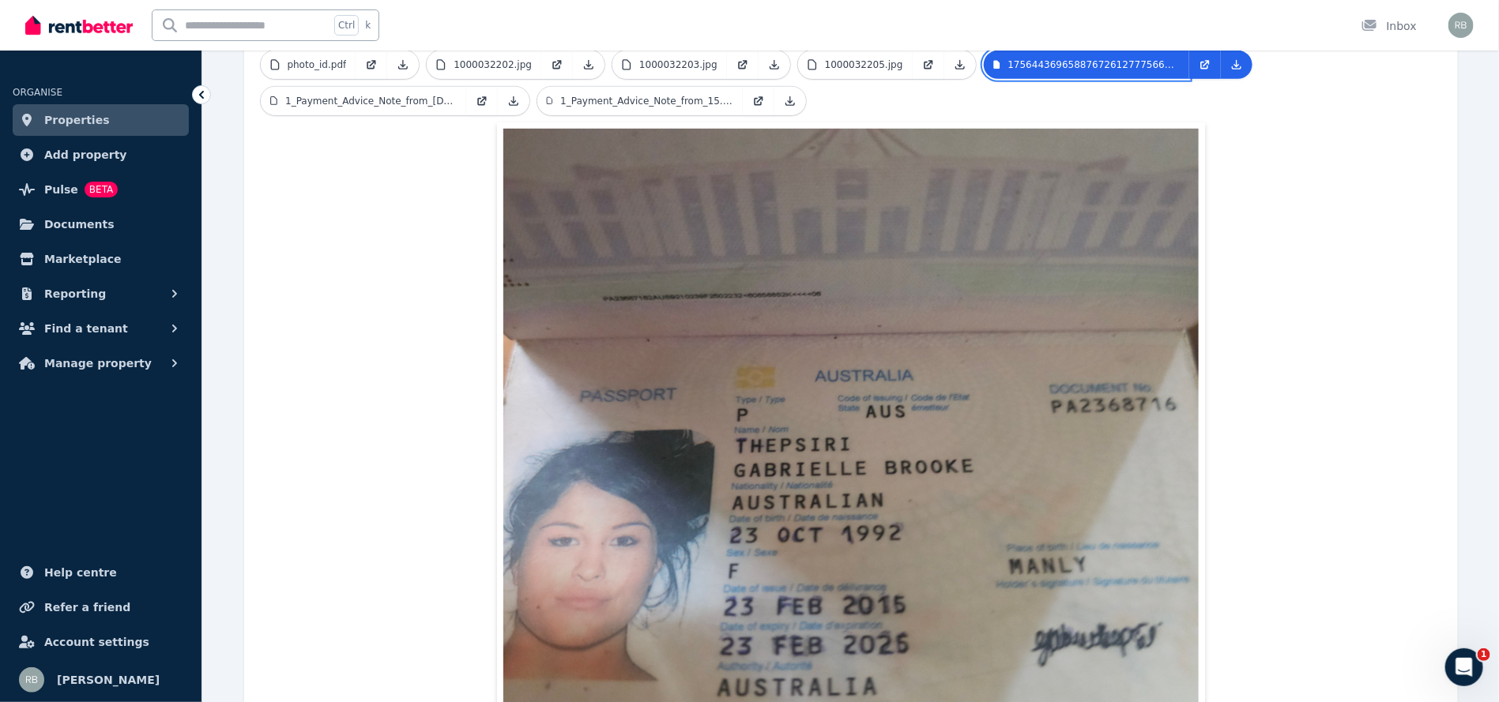
scroll to position [519, 0]
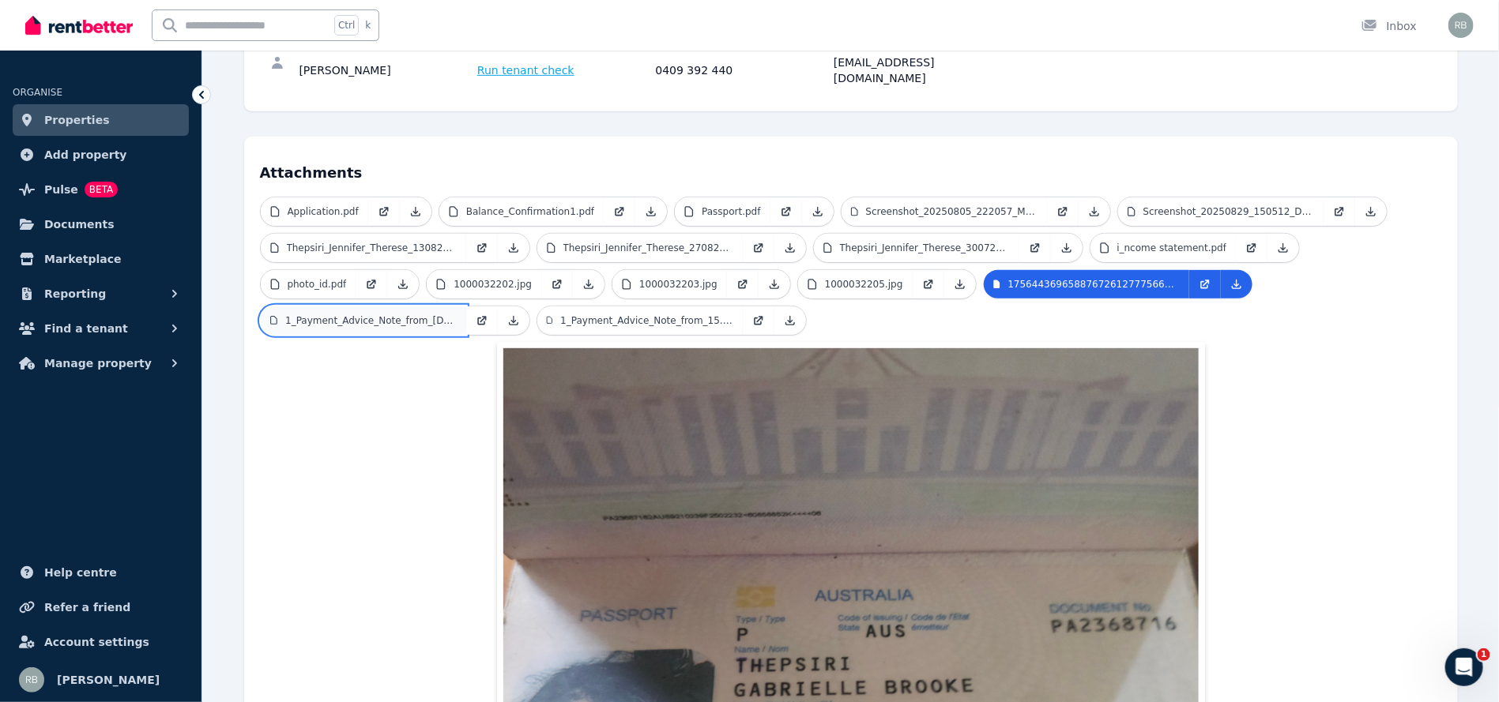
click at [466, 307] on link "1_Payment_Advice_Note_from_[DATE].PDF" at bounding box center [363, 321] width 205 height 28
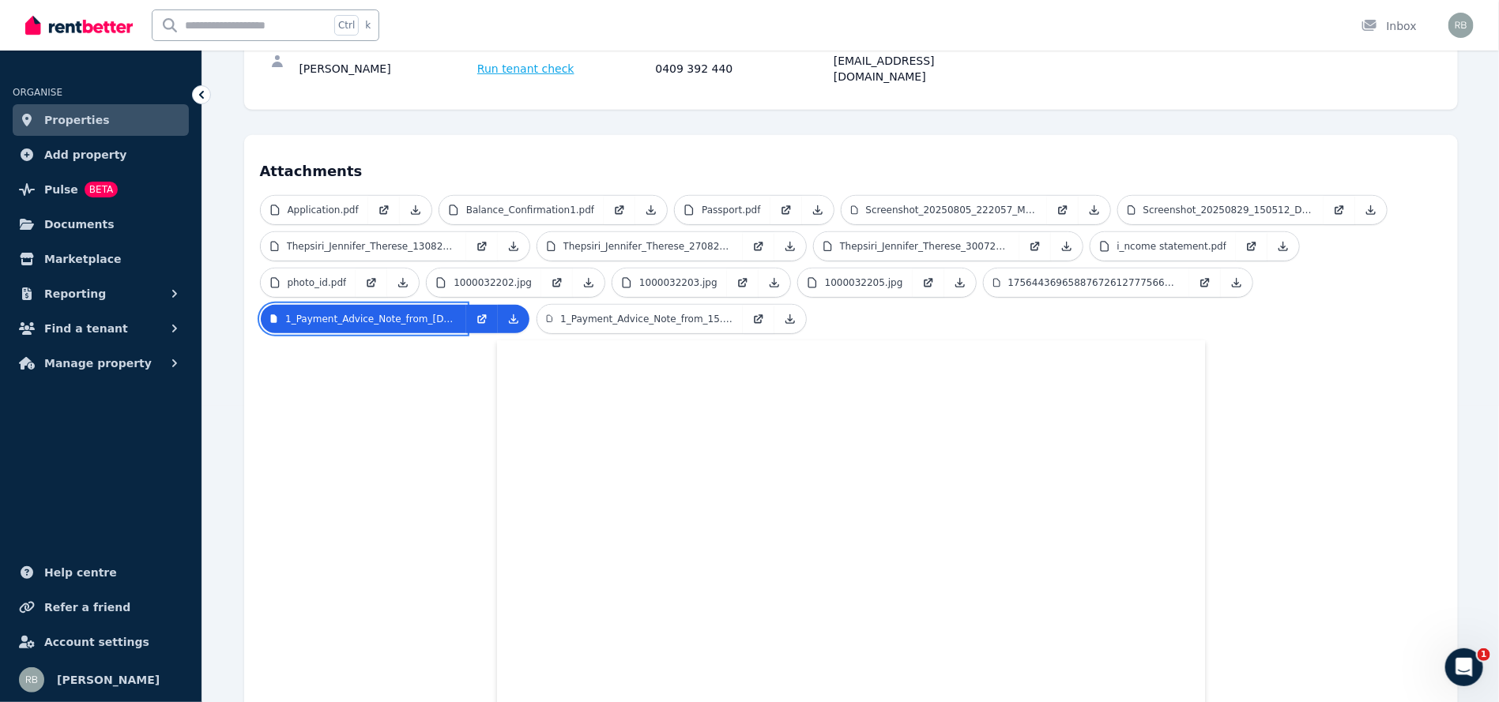
scroll to position [290, 0]
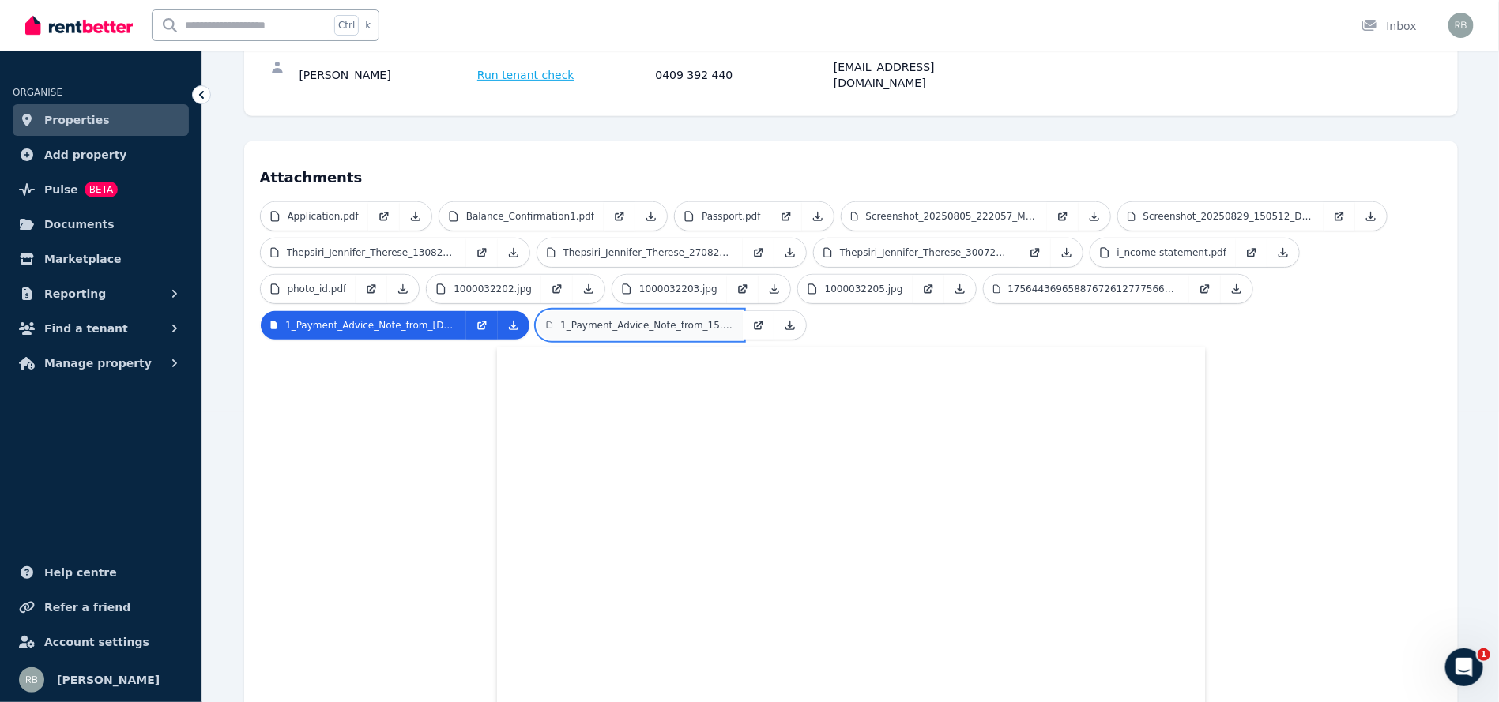
click at [537, 311] on link "1_Payment_Advice_Note_from_15.08.2025_1.PDF" at bounding box center [639, 325] width 205 height 28
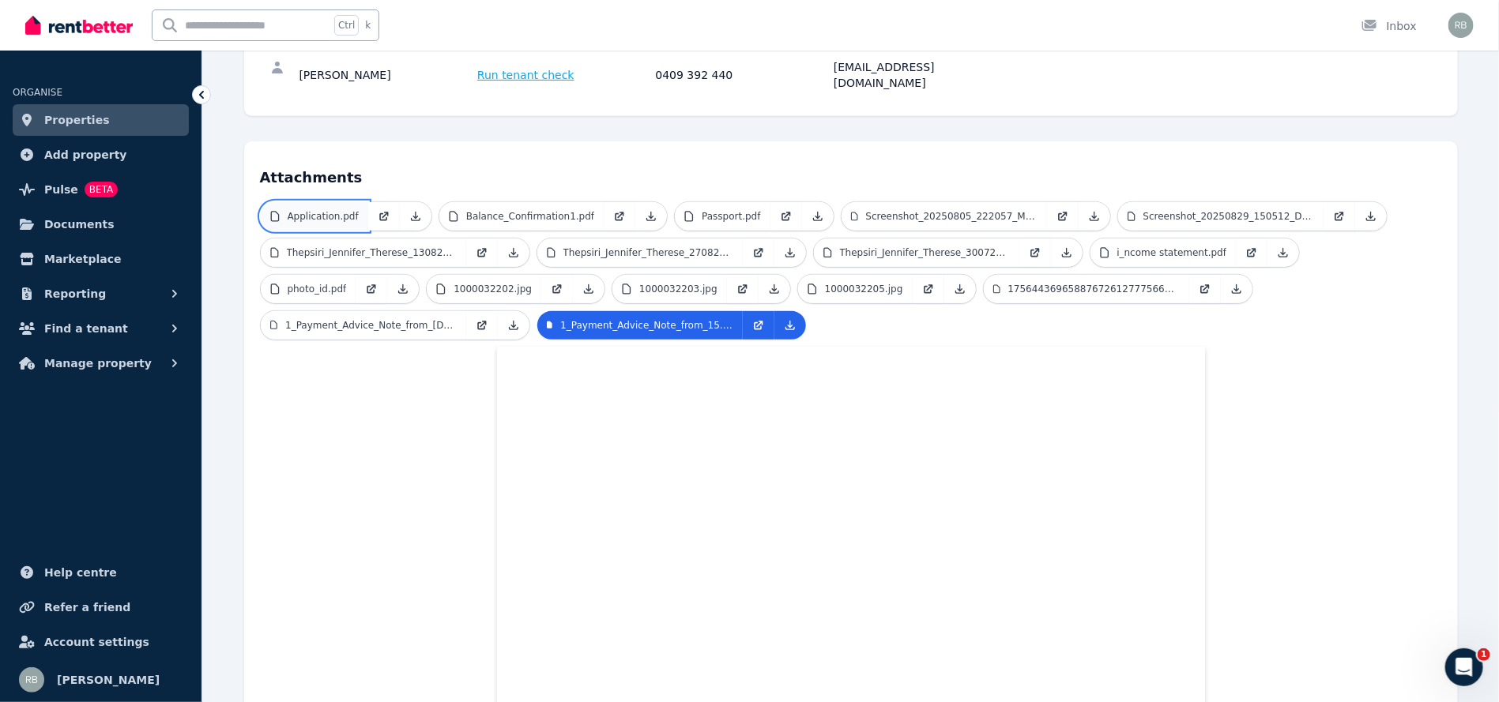
click at [329, 210] on p "Application.pdf" at bounding box center [323, 216] width 71 height 13
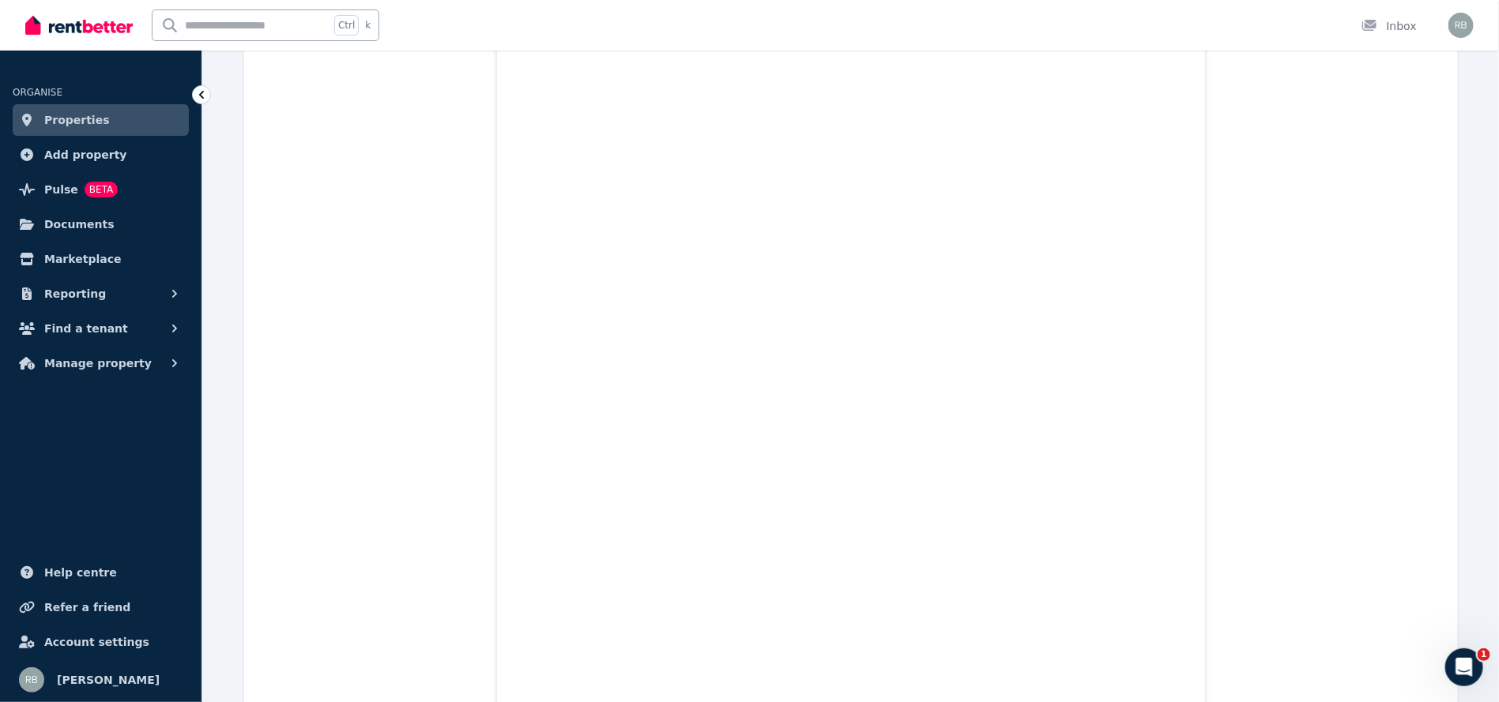
scroll to position [27366, 0]
